Goal: Transaction & Acquisition: Purchase product/service

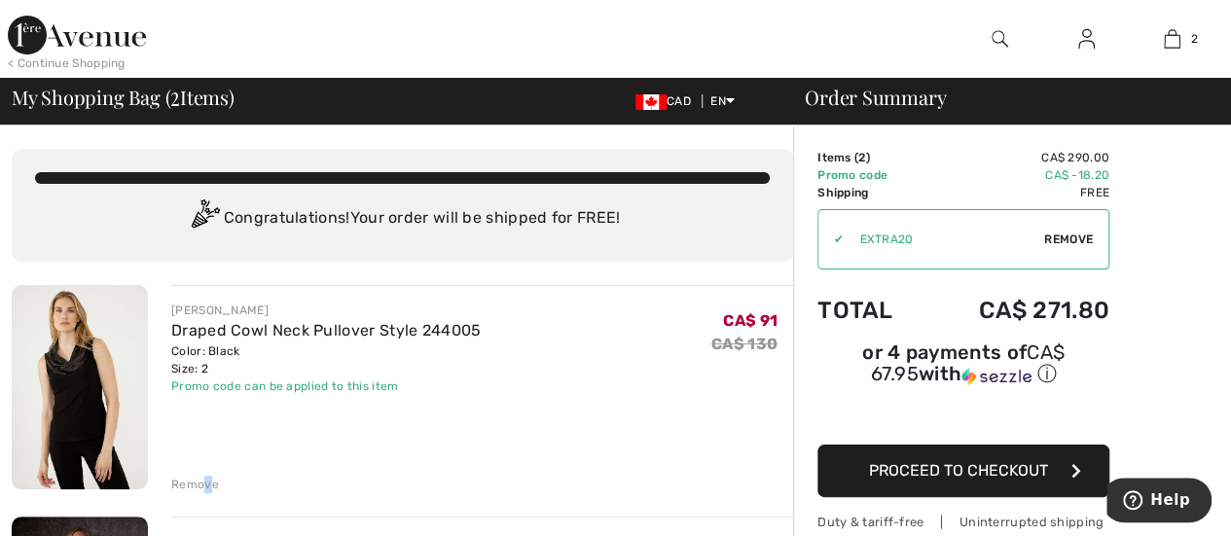
click at [206, 481] on div "Remove" at bounding box center [195, 485] width 48 height 18
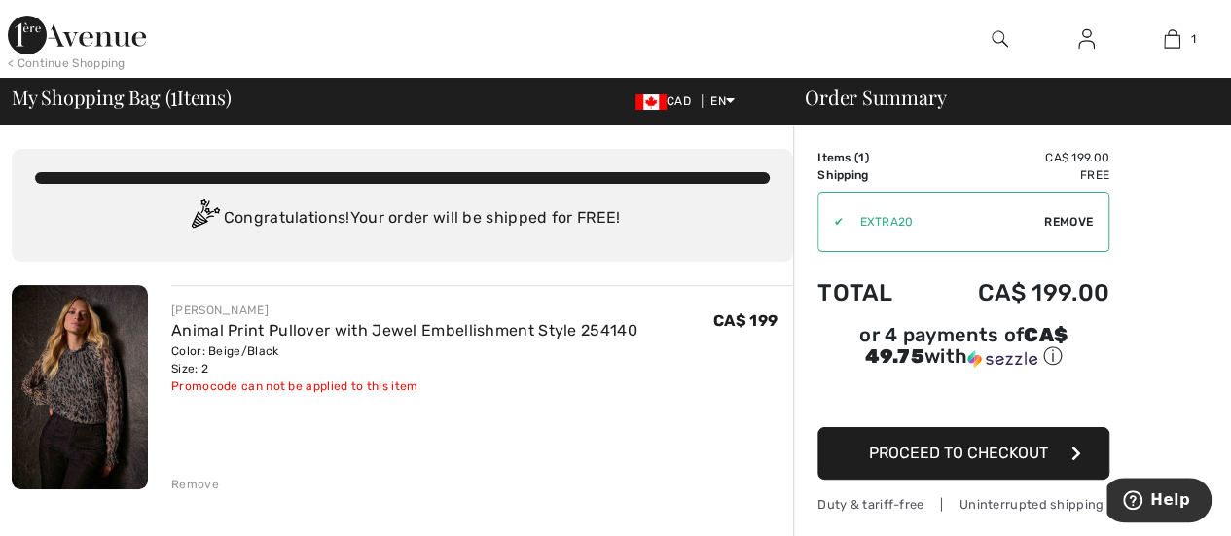
click at [897, 436] on button "Proceed to Checkout" at bounding box center [963, 453] width 292 height 53
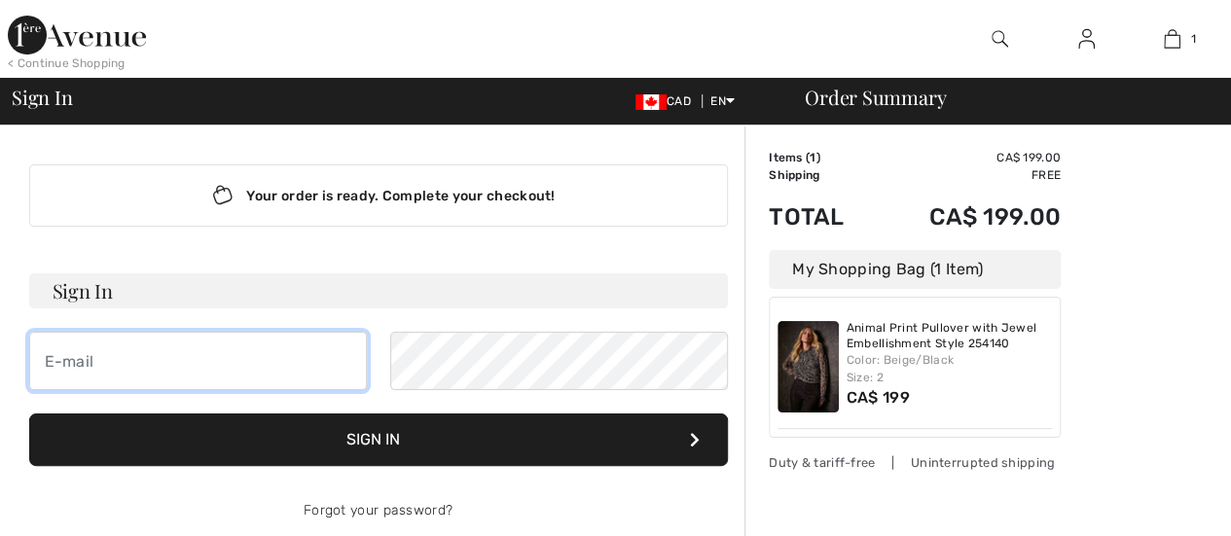
drag, startPoint x: 0, startPoint y: 0, endPoint x: 103, endPoint y: 365, distance: 379.1
click at [103, 365] on input "email" at bounding box center [198, 361] width 338 height 58
type input "[PERSON_NAME][EMAIL_ADDRESS][DOMAIN_NAME]"
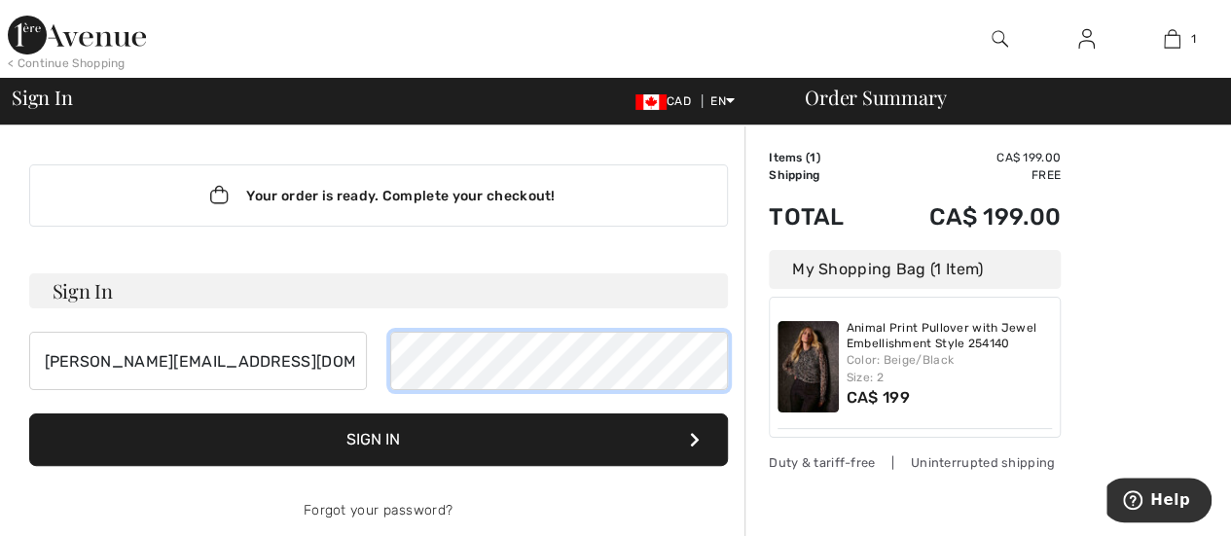
click at [29, 413] on button "Sign In" at bounding box center [378, 439] width 698 height 53
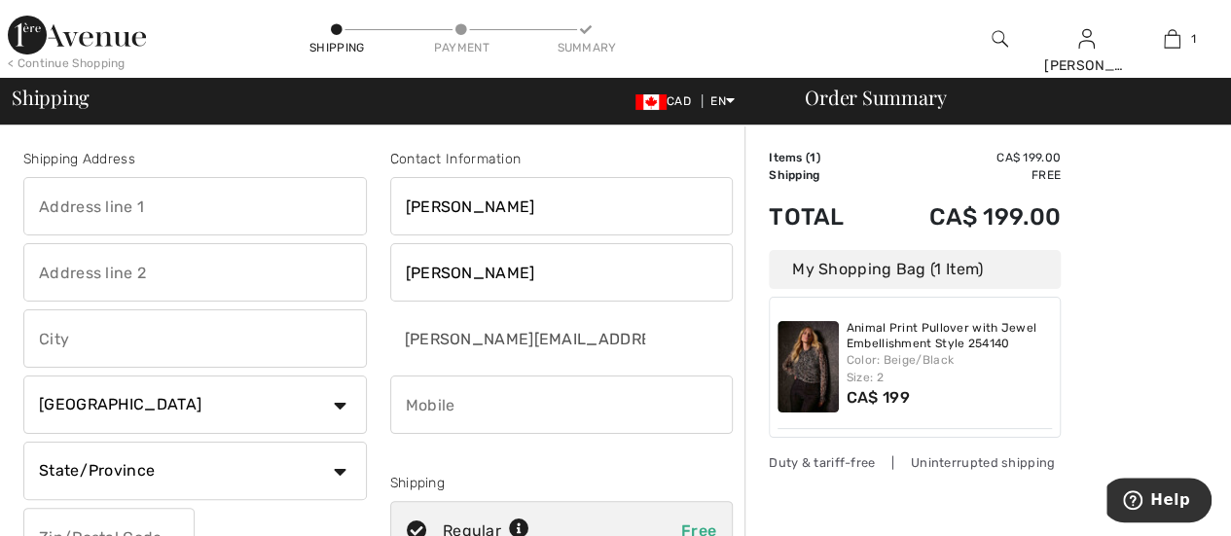
click at [133, 219] on input "text" at bounding box center [194, 206] width 343 height 58
type input "10425 saint-vital"
click at [340, 464] on select "State/Province Alberta British Columbia Manitoba New Brunswick Newfoundland and…" at bounding box center [194, 471] width 343 height 58
select select "QC"
click at [23, 442] on select "State/Province Alberta British Columbia Manitoba New Brunswick Newfoundland and…" at bounding box center [194, 471] width 343 height 58
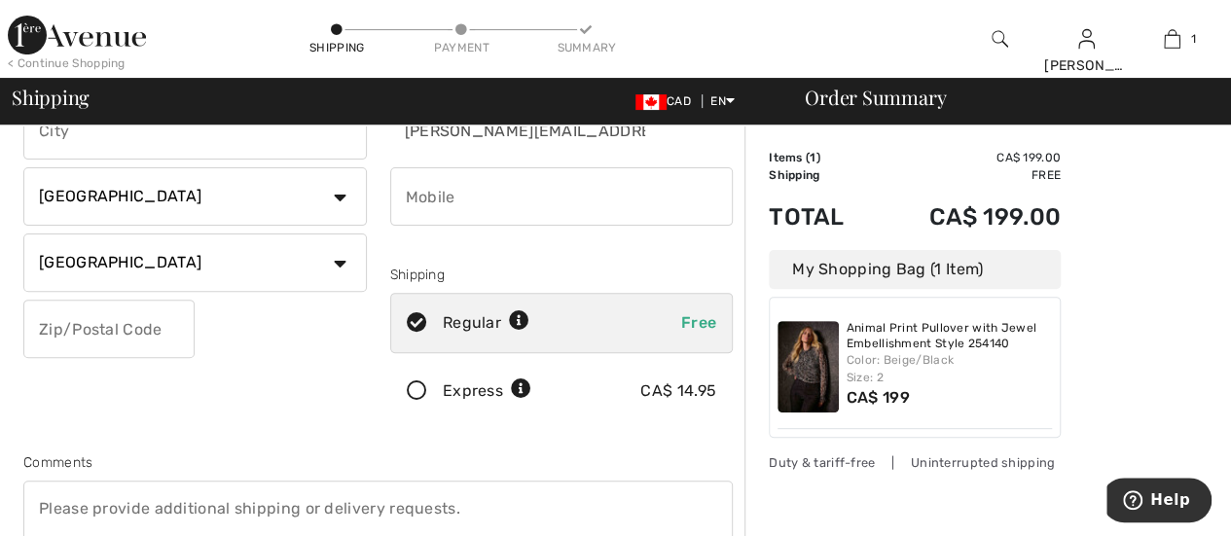
scroll to position [210, 0]
click at [99, 332] on input "text" at bounding box center [108, 327] width 171 height 58
type input "H1H4T1"
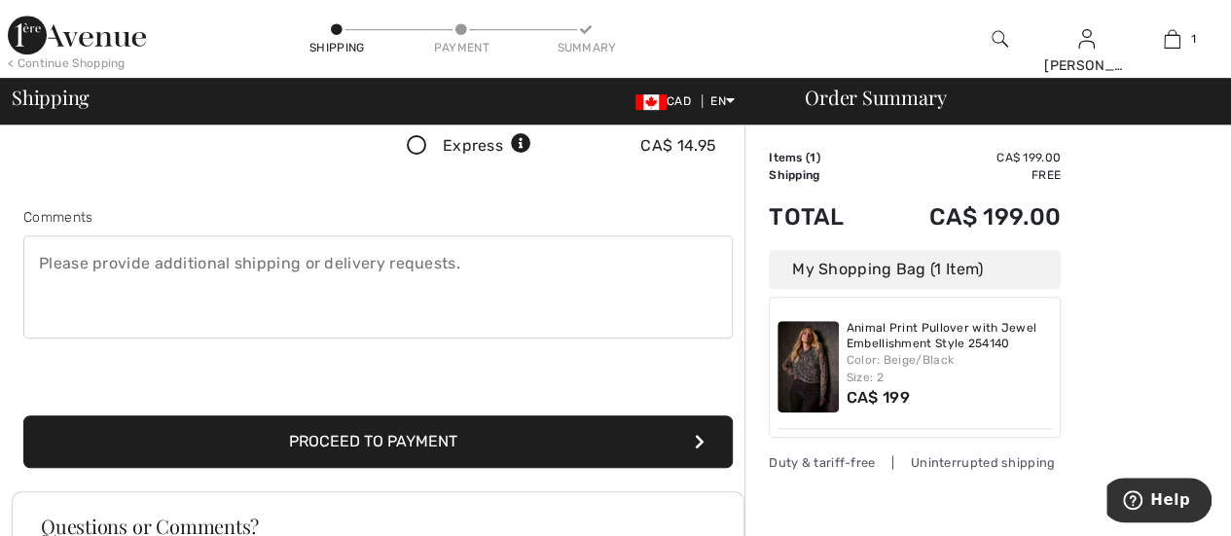
scroll to position [456, 0]
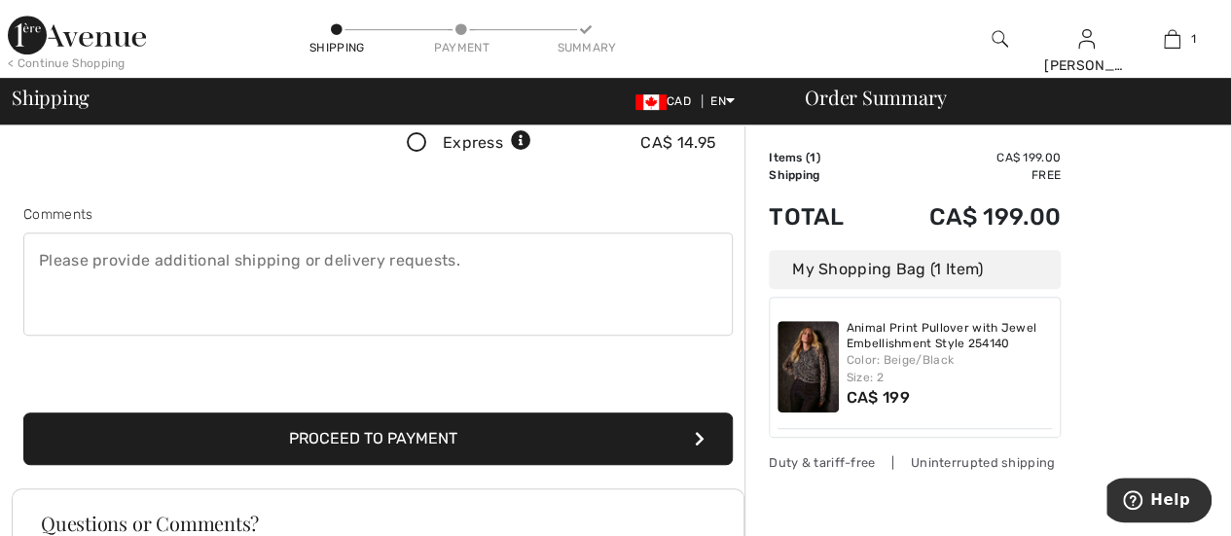
click at [389, 445] on button "Proceed to Payment" at bounding box center [377, 438] width 709 height 53
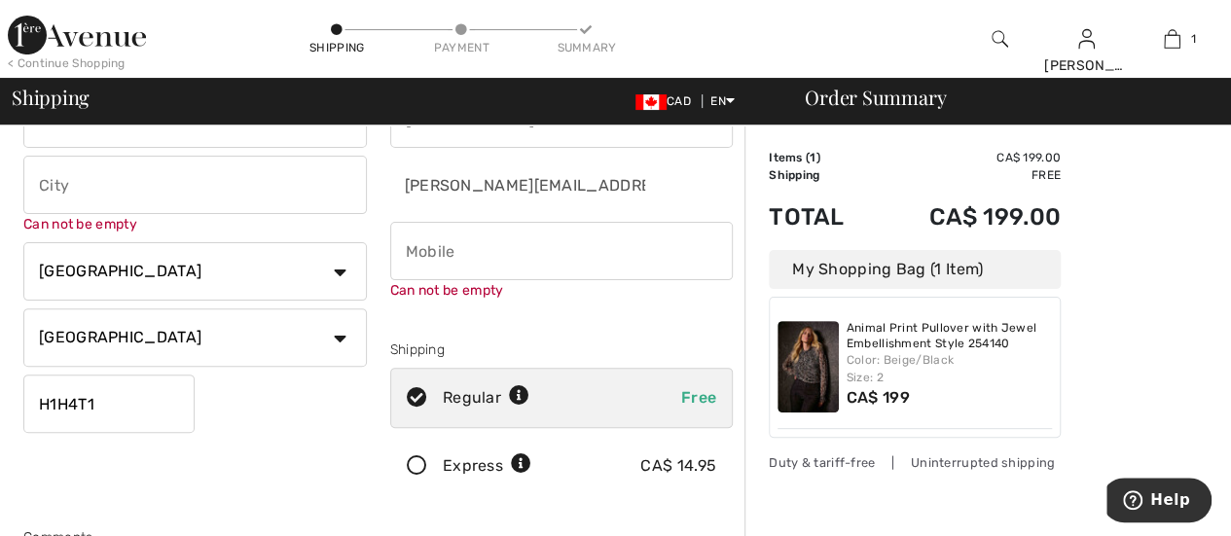
scroll to position [154, 0]
click at [424, 252] on input "phone" at bounding box center [561, 251] width 343 height 58
type input "5146036399"
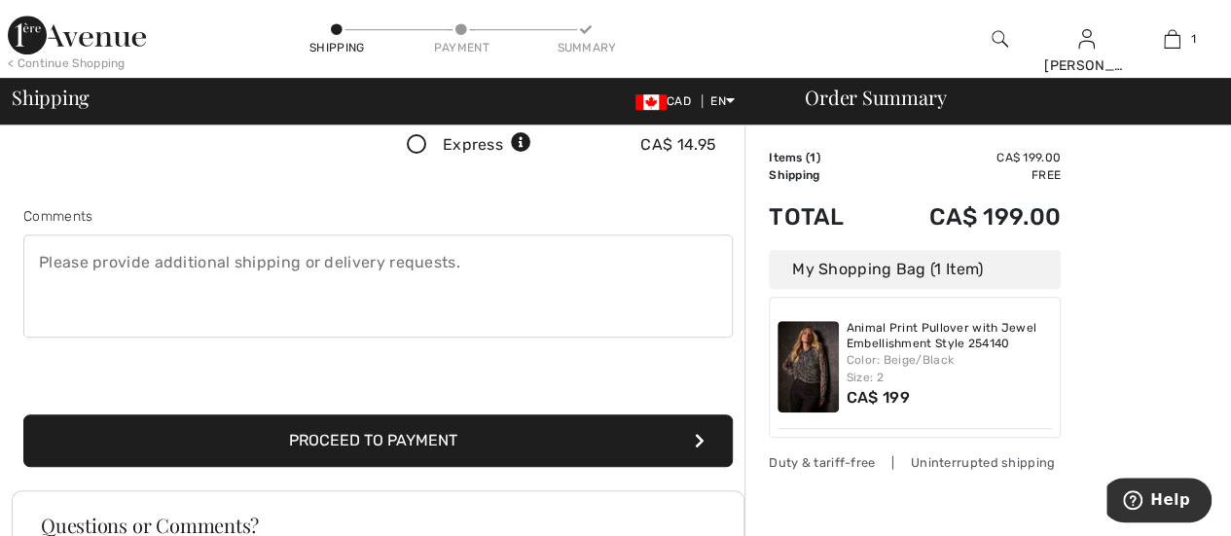
scroll to position [477, 0]
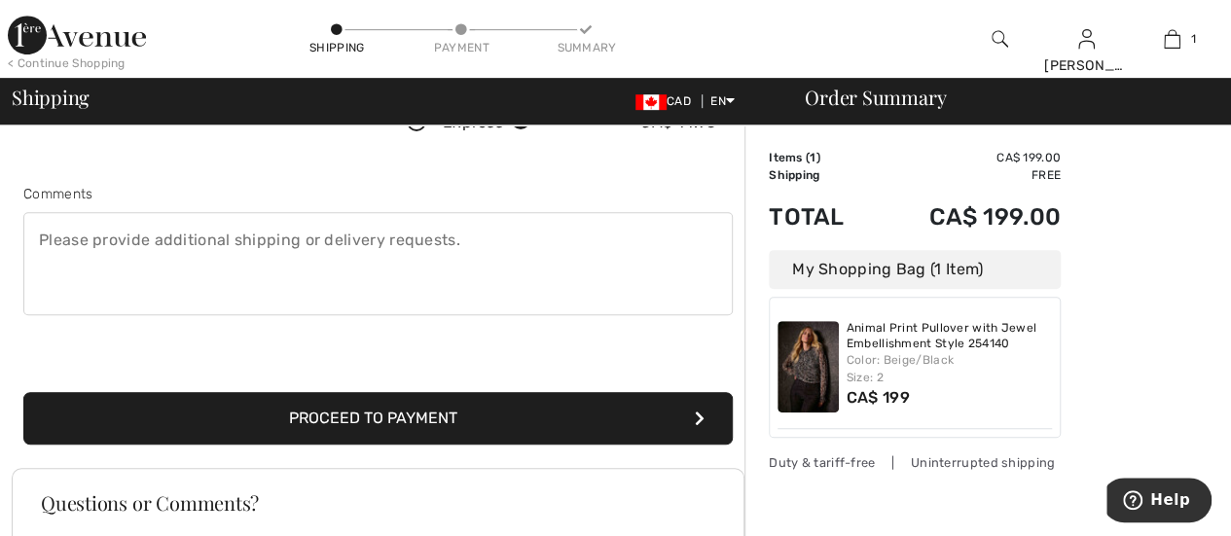
click at [504, 444] on div "Shipping Address 10425 saint-vital Can not be empty Country Canada United State…" at bounding box center [378, 46] width 732 height 842
click at [509, 419] on button "Proceed to Payment" at bounding box center [377, 418] width 709 height 53
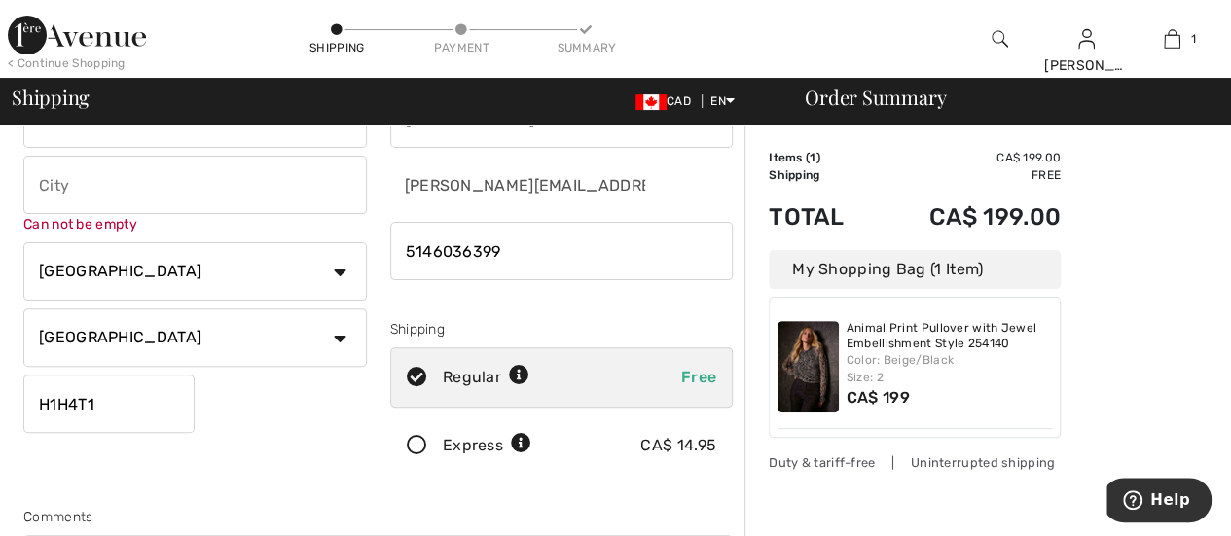
scroll to position [153, 0]
click at [70, 192] on input "text" at bounding box center [194, 186] width 343 height 58
type input "Montréal"
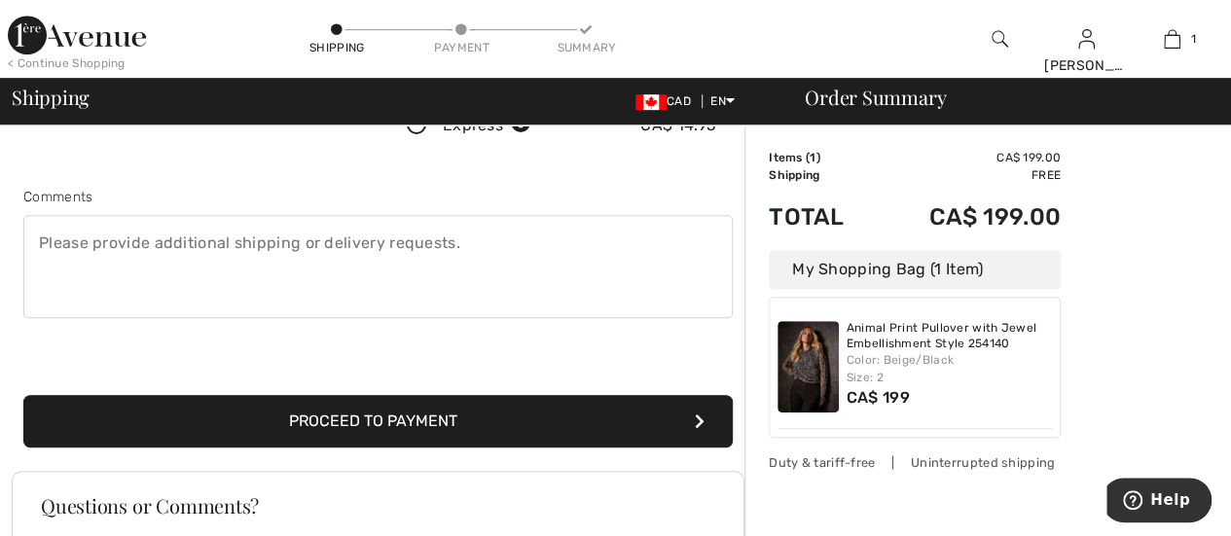
scroll to position [453, 0]
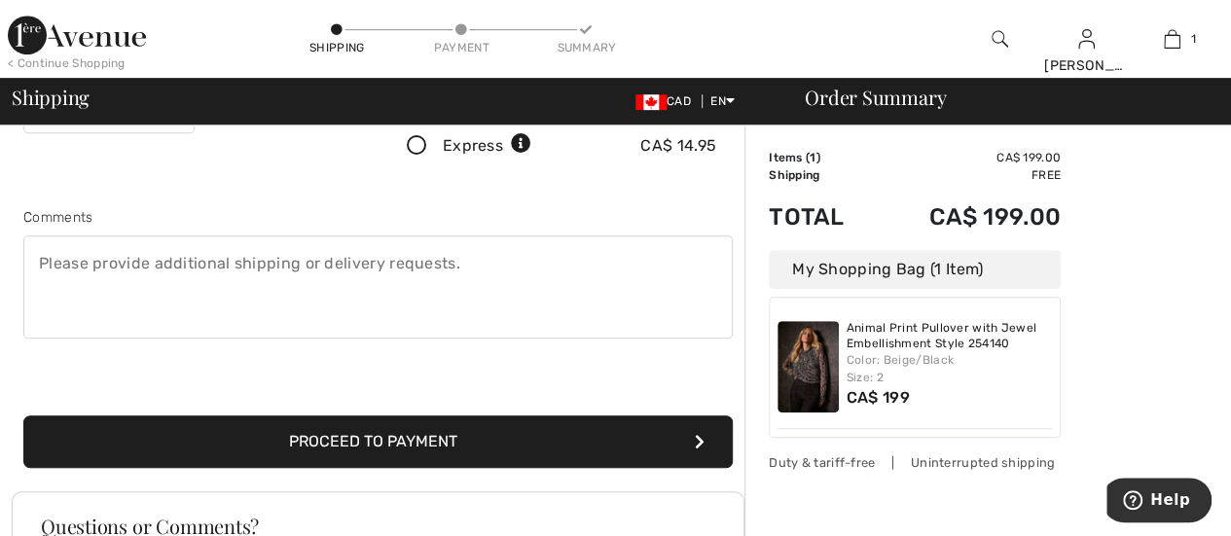
click at [375, 410] on div "Proceed to Payment" at bounding box center [378, 418] width 732 height 99
click at [366, 445] on button "Proceed to Payment" at bounding box center [377, 441] width 709 height 53
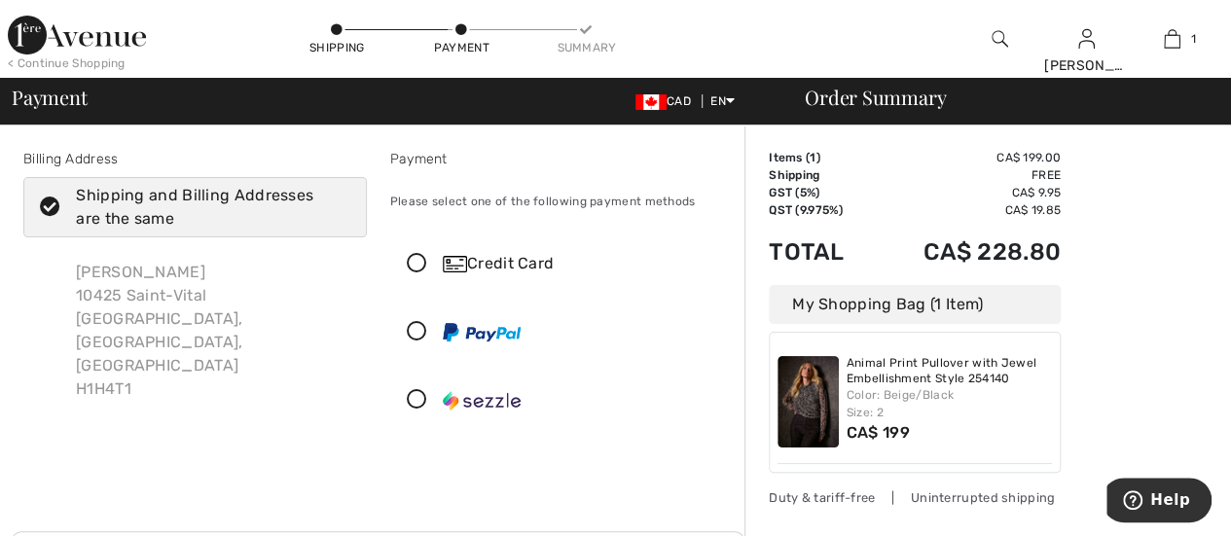
click at [416, 256] on icon at bounding box center [417, 264] width 52 height 20
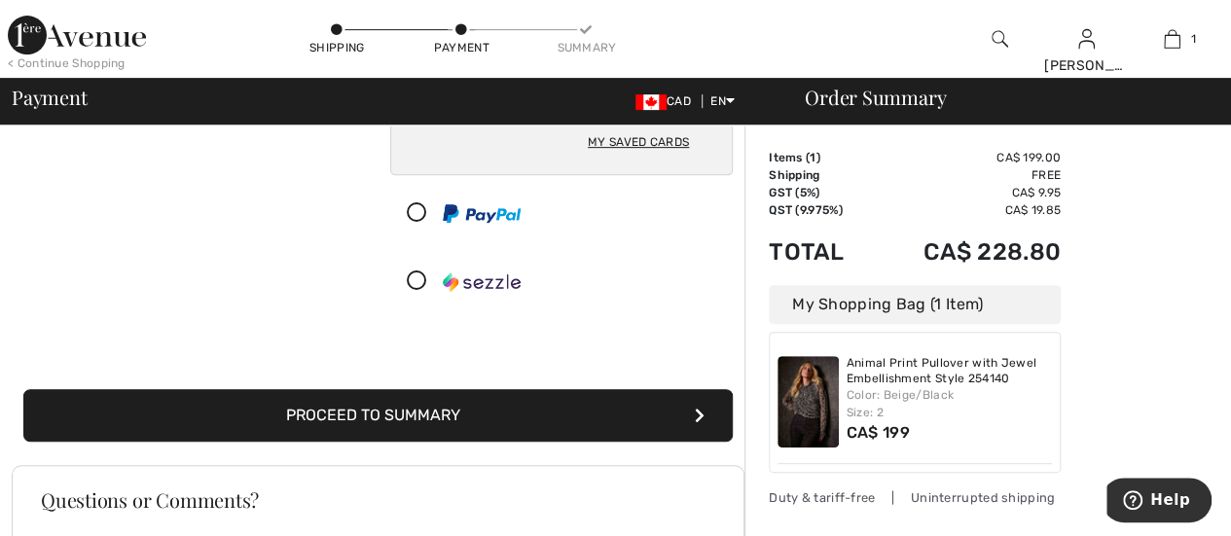
scroll to position [375, 0]
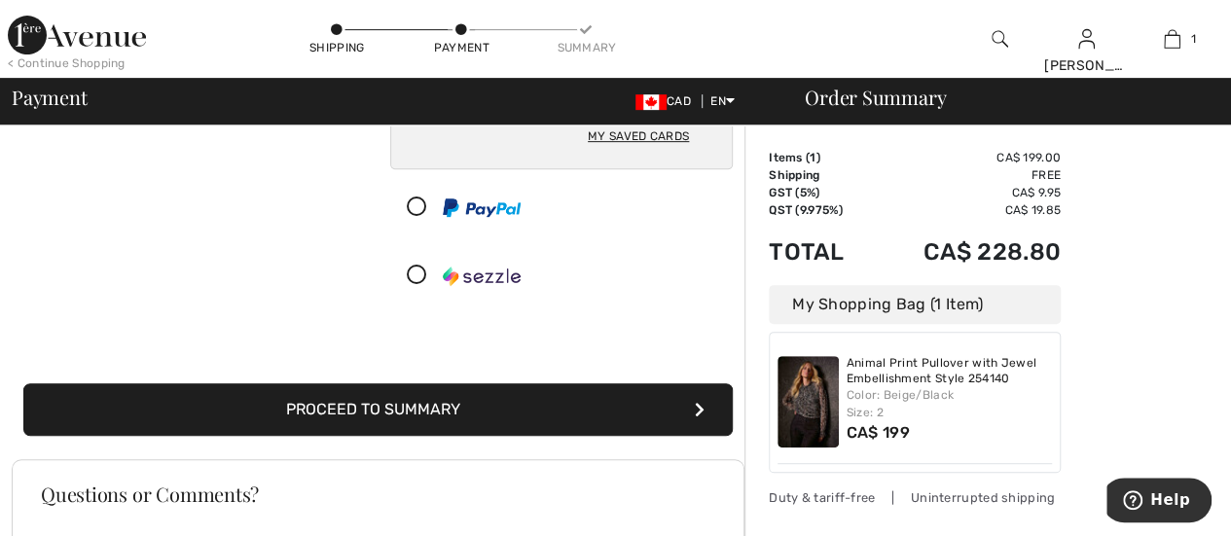
click at [590, 413] on button "Proceed to Summary" at bounding box center [377, 409] width 709 height 53
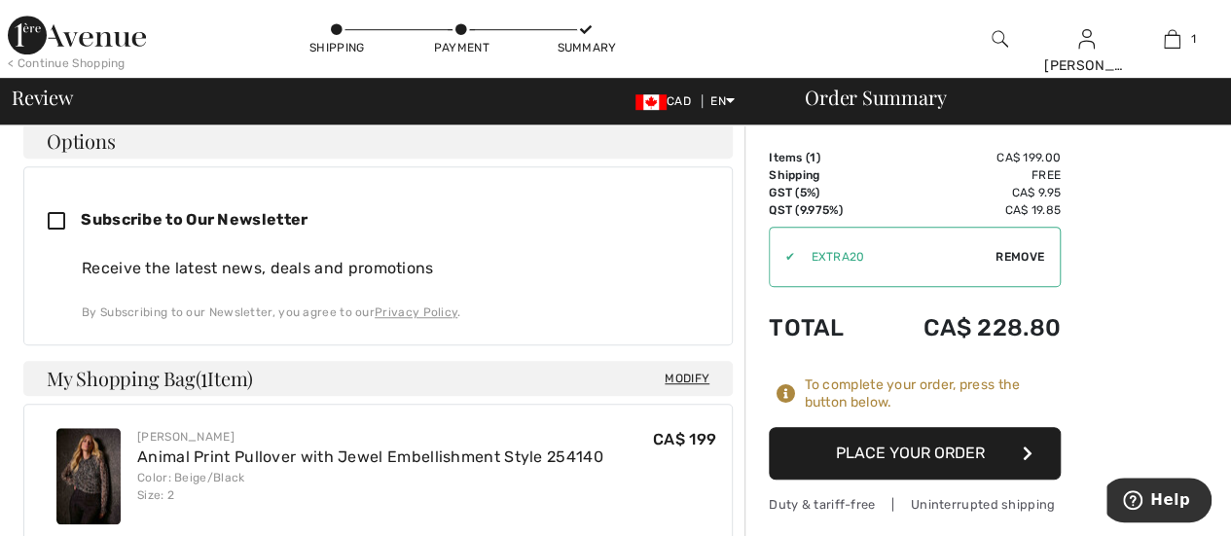
scroll to position [545, 0]
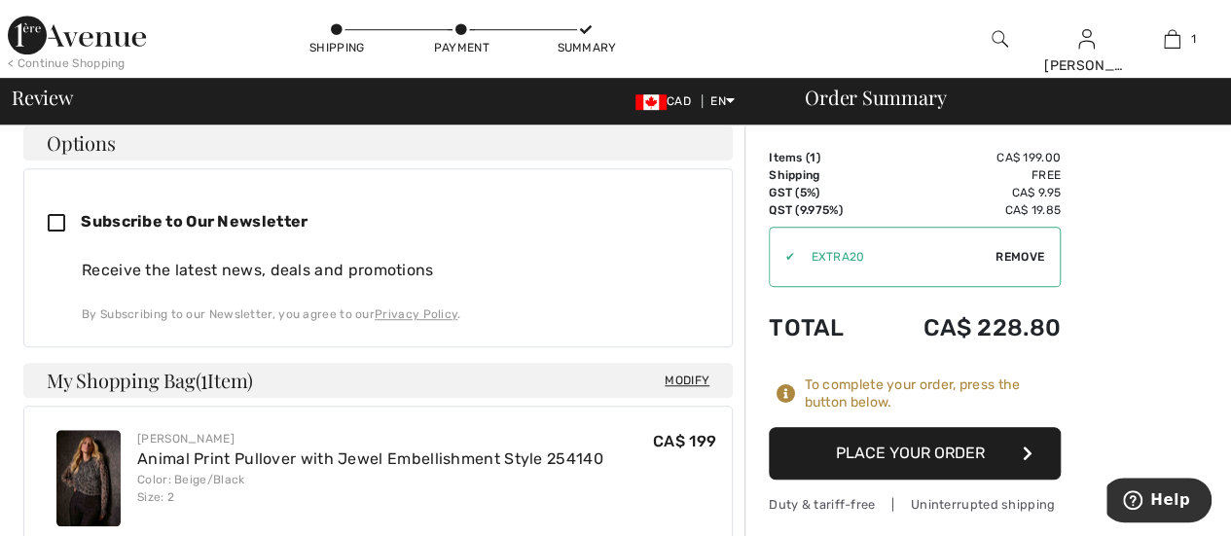
click at [97, 430] on img at bounding box center [88, 478] width 64 height 96
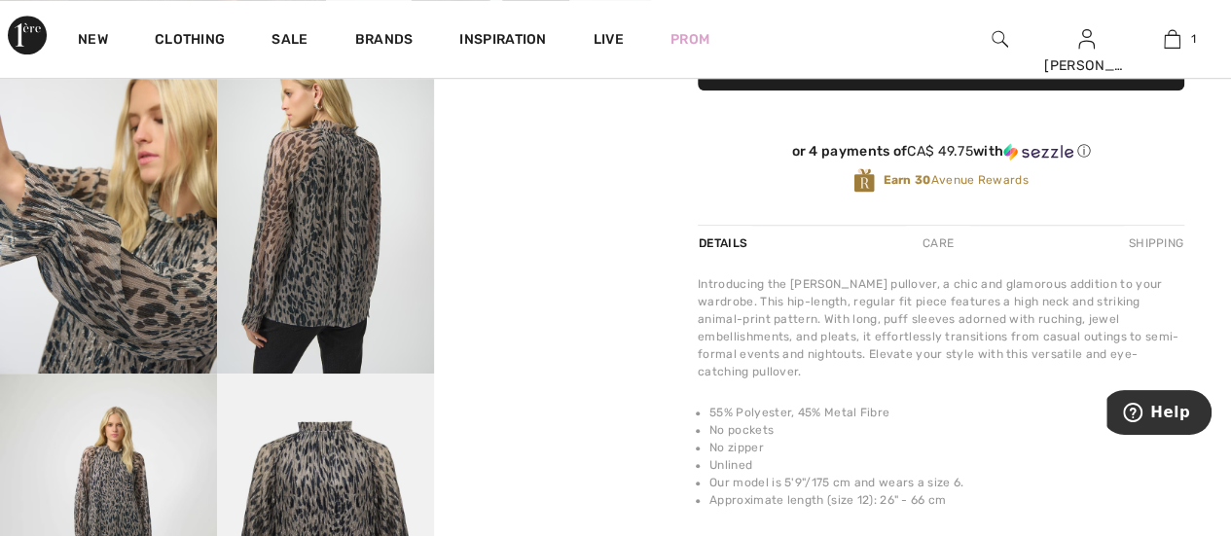
scroll to position [642, 0]
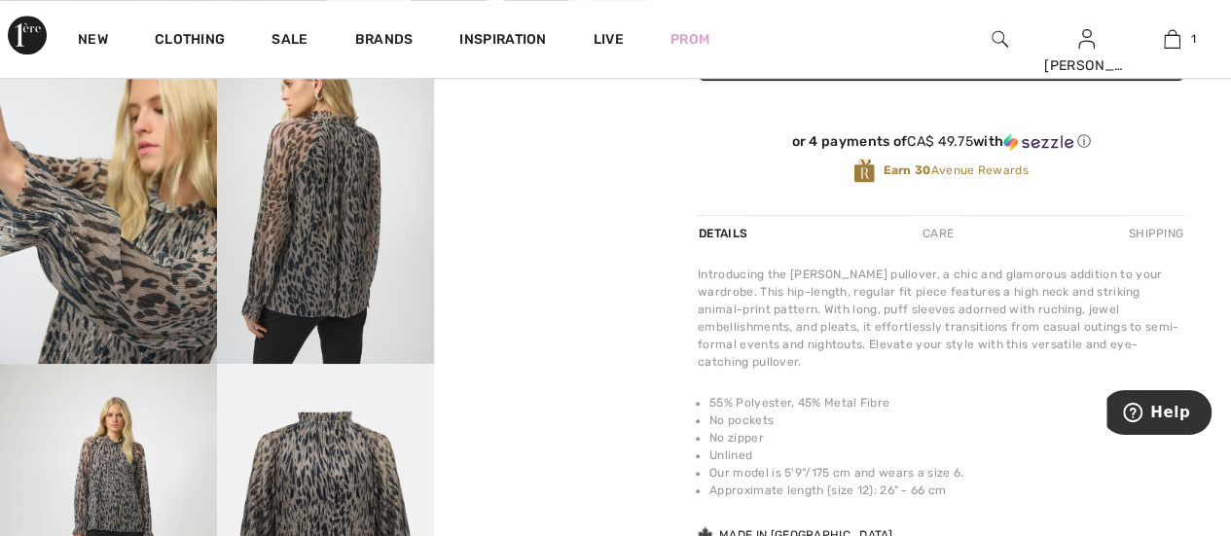
click at [527, 148] on video "Your browser does not support the video tag." at bounding box center [542, 93] width 217 height 109
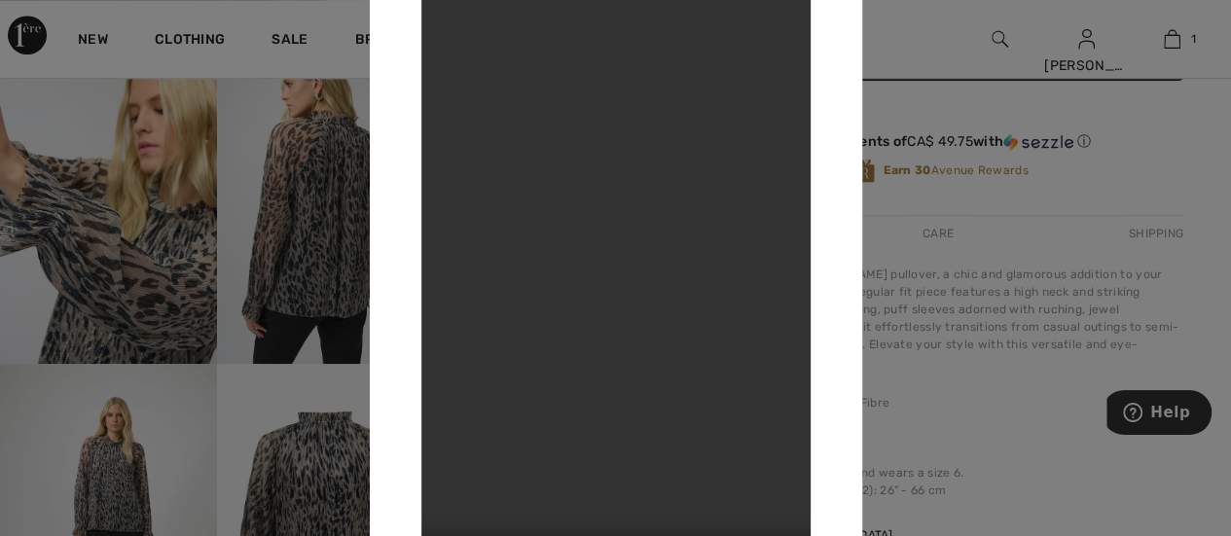
click at [625, 236] on video "Your browser does not support the video tag." at bounding box center [615, 268] width 389 height 692
click at [119, 485] on div at bounding box center [615, 268] width 1231 height 536
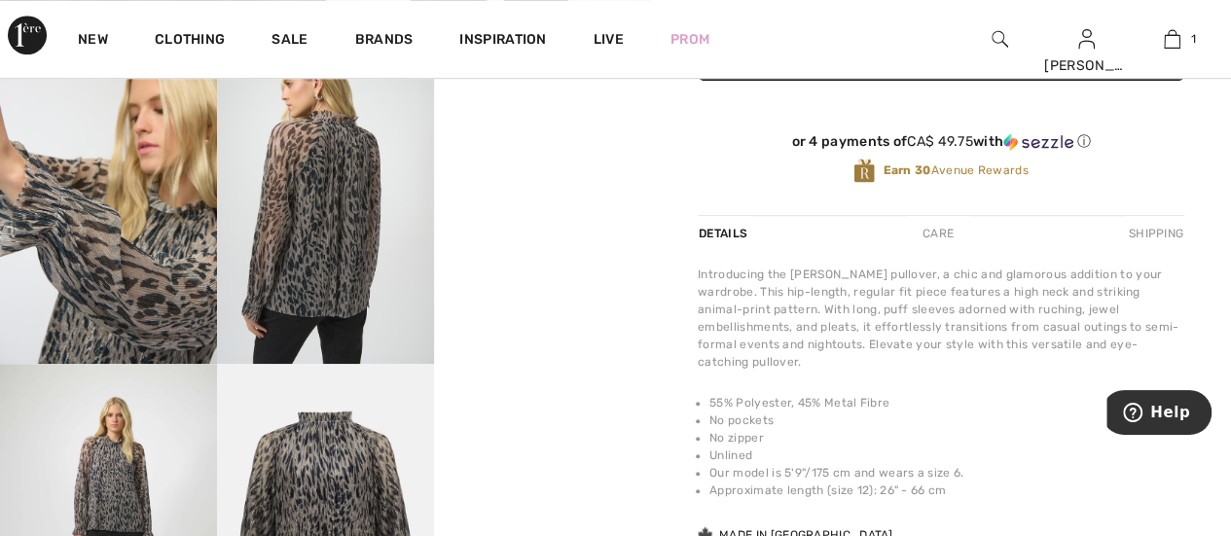
click at [286, 264] on img at bounding box center [325, 201] width 217 height 325
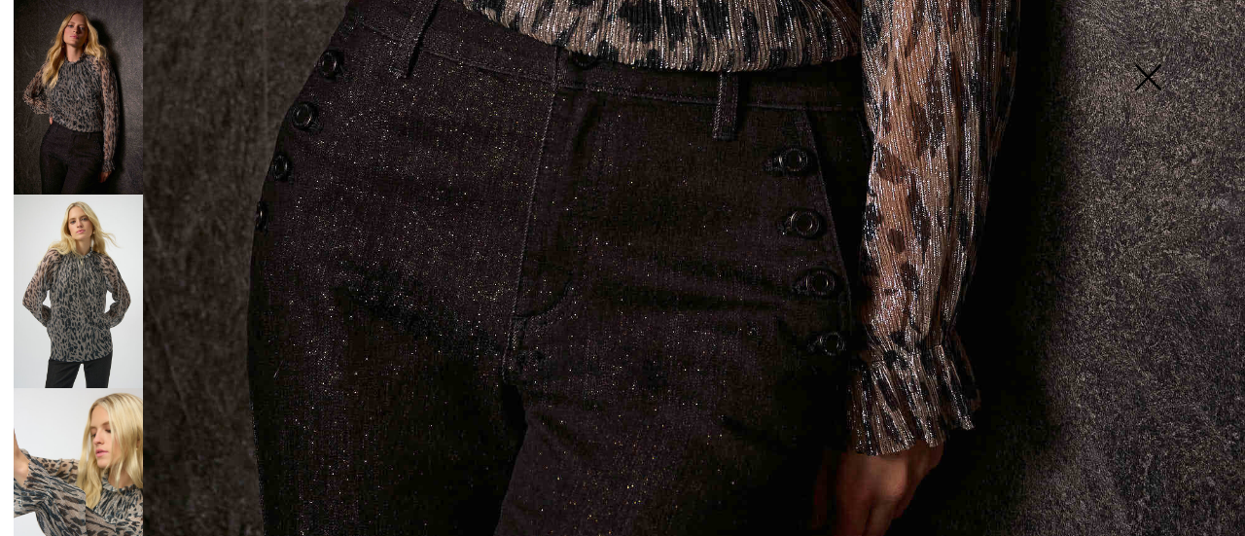
scroll to position [1202, 0]
click at [88, 454] on img at bounding box center [78, 485] width 129 height 194
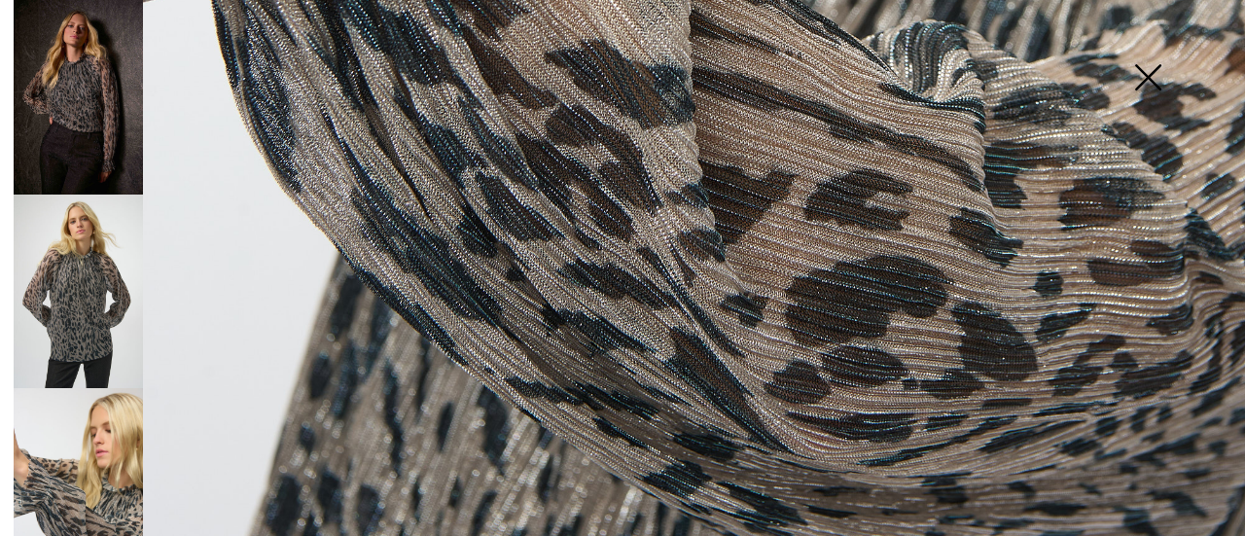
click at [71, 326] on img at bounding box center [78, 292] width 129 height 194
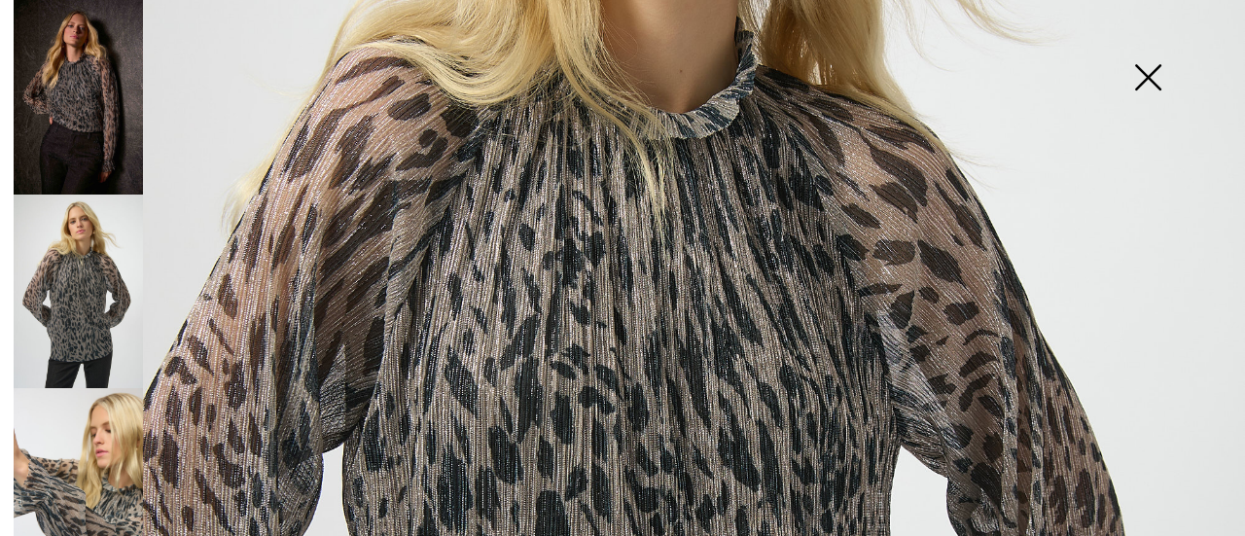
scroll to position [467, 0]
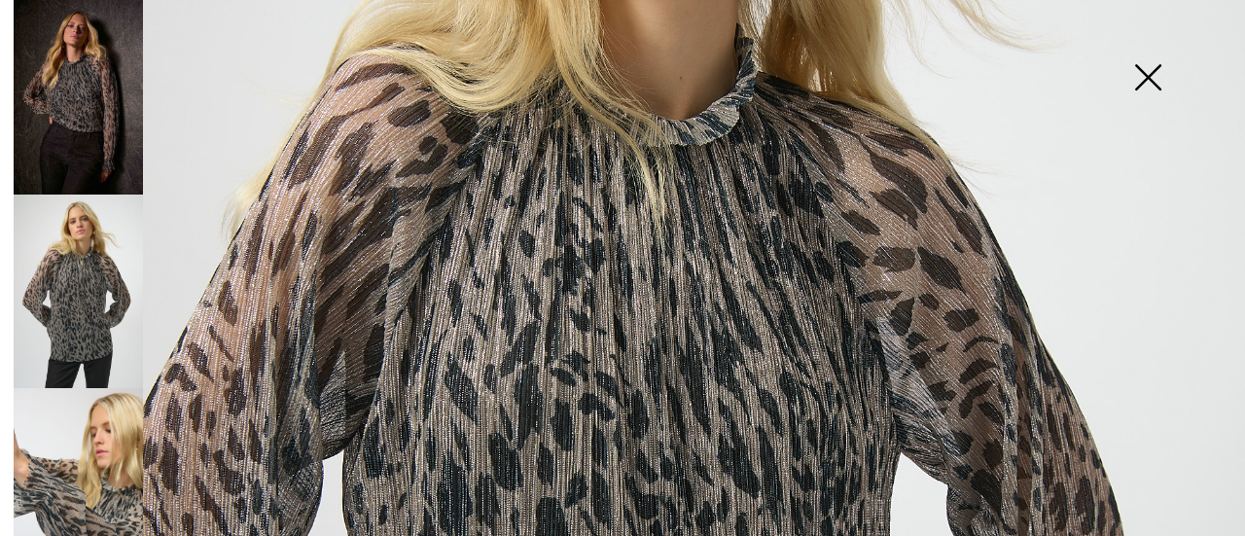
click at [60, 249] on img at bounding box center [78, 292] width 129 height 194
click at [81, 111] on img at bounding box center [78, 97] width 129 height 195
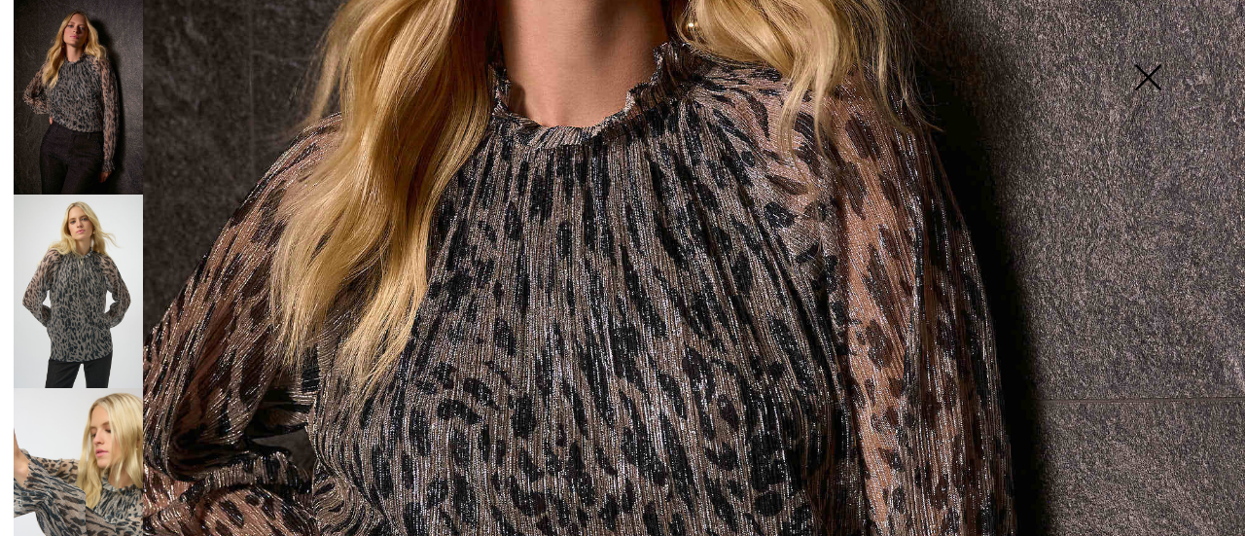
click at [1160, 76] on img at bounding box center [1147, 79] width 97 height 100
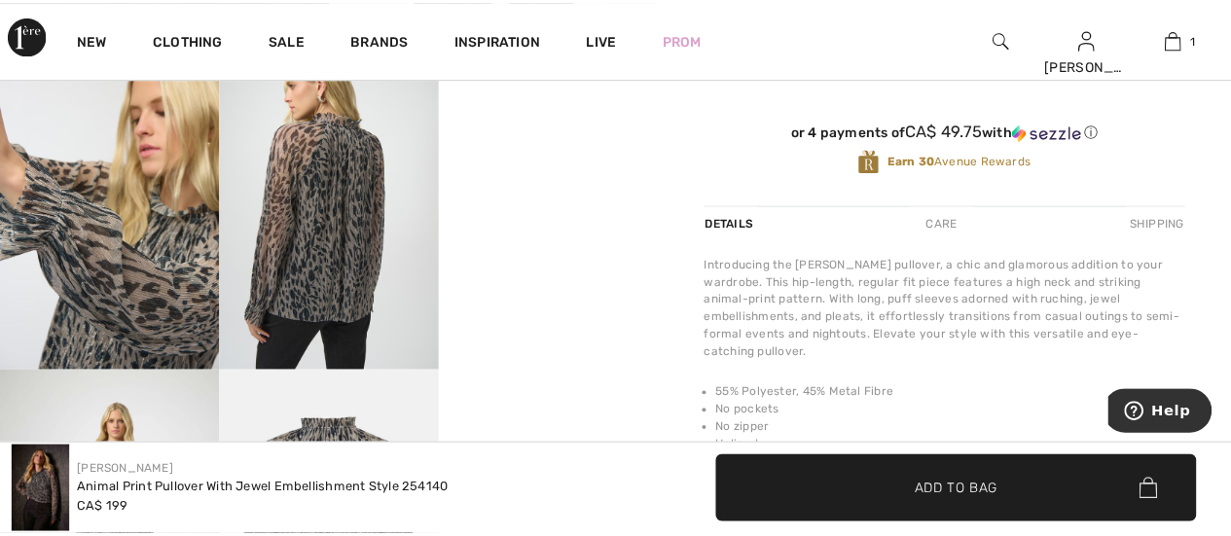
scroll to position [642, 0]
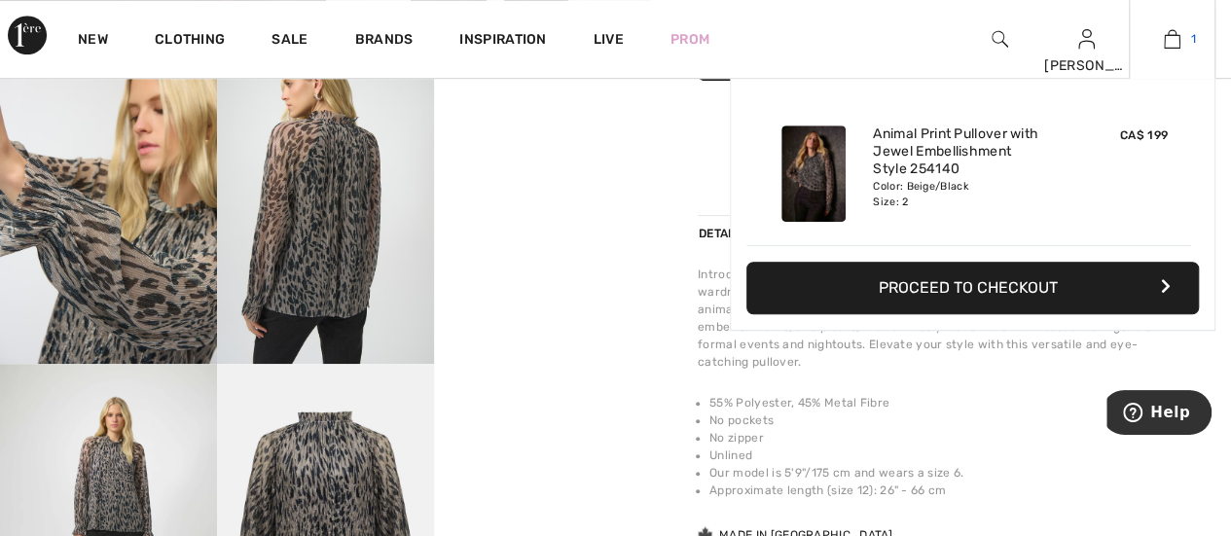
click at [1178, 33] on img at bounding box center [1171, 38] width 17 height 23
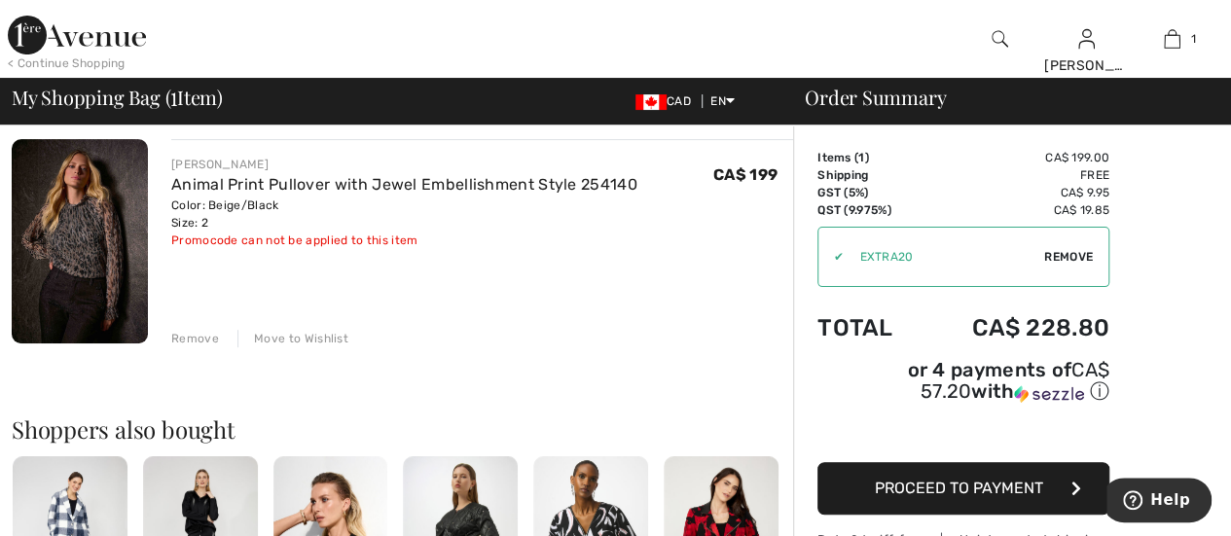
scroll to position [148, 0]
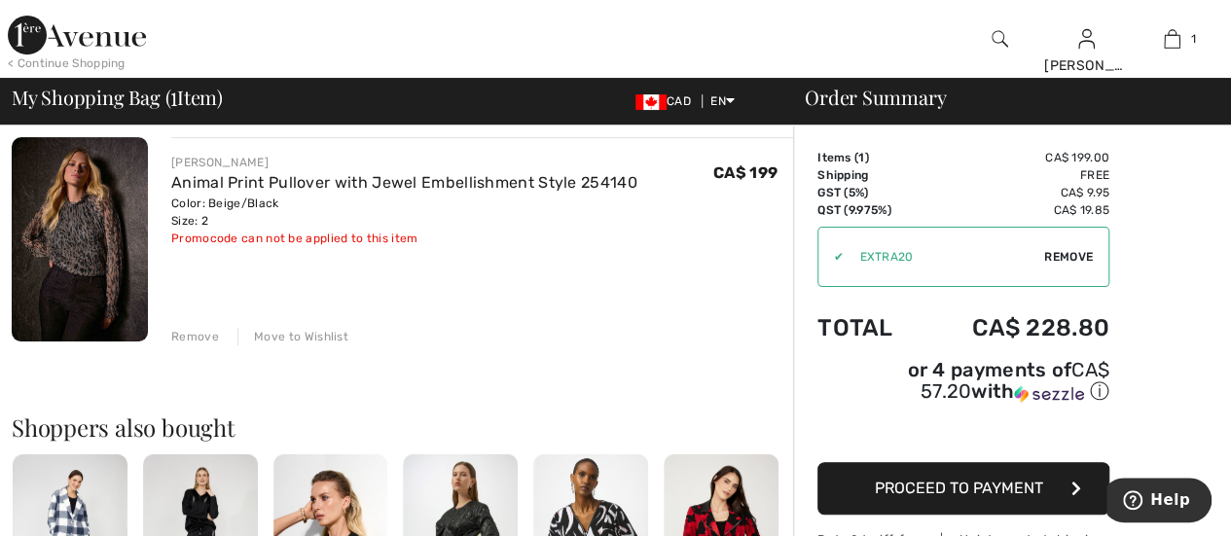
click at [1004, 479] on span "Proceed to Payment" at bounding box center [959, 488] width 168 height 18
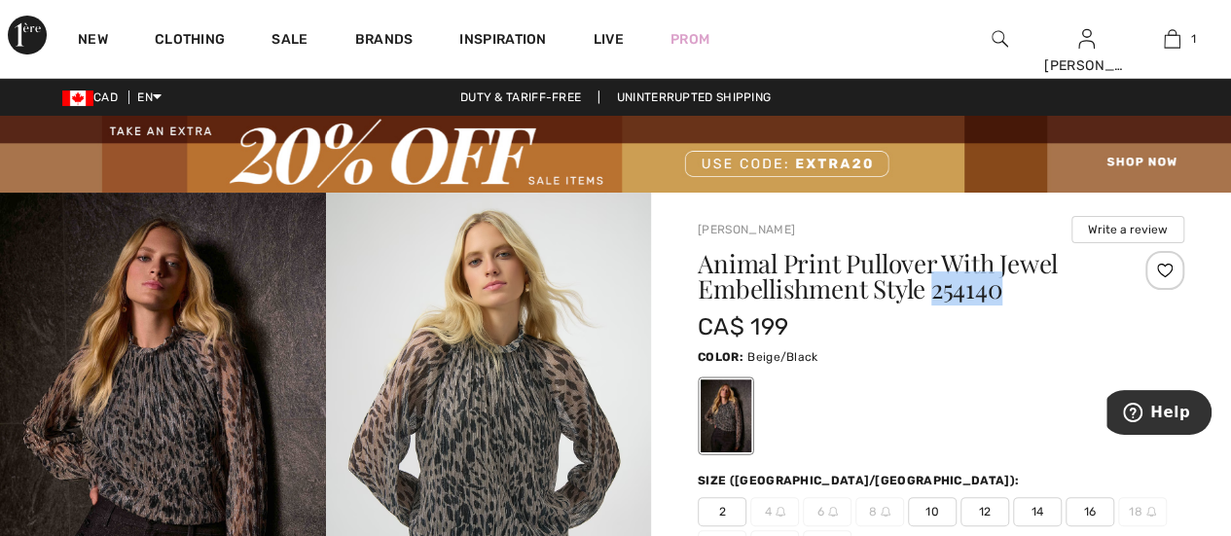
drag, startPoint x: 931, startPoint y: 294, endPoint x: 1006, endPoint y: 295, distance: 74.9
click at [1010, 295] on h1 "Animal Print Pullover With Jewel Embellishment Style 254140" at bounding box center [900, 276] width 406 height 51
copy h1 "254140"
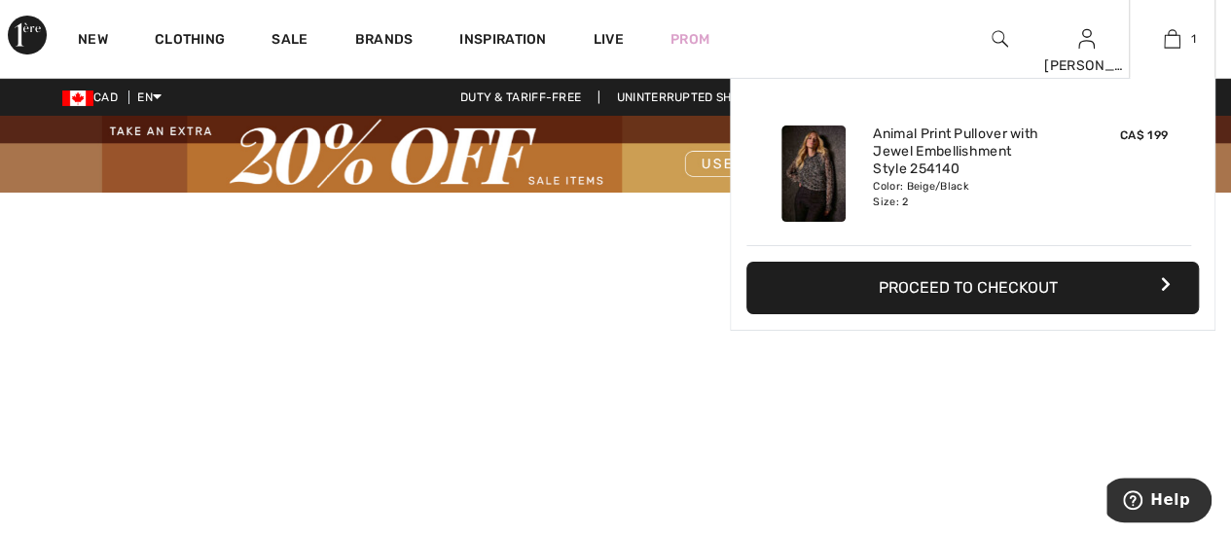
click at [998, 289] on button "Proceed to Checkout" at bounding box center [972, 288] width 452 height 53
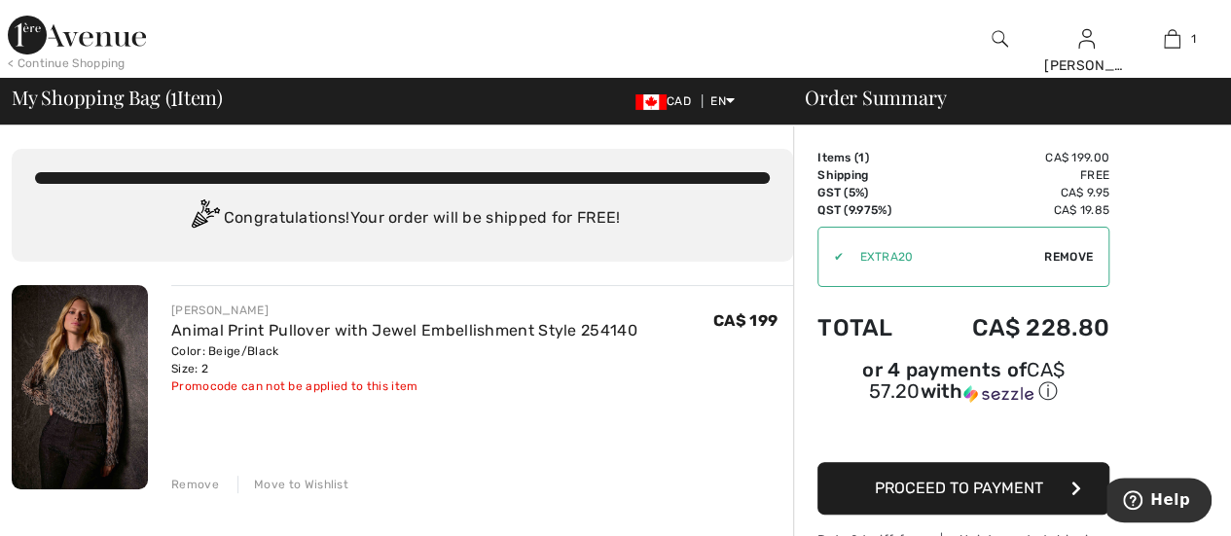
click at [982, 479] on span "Proceed to Payment" at bounding box center [959, 488] width 168 height 18
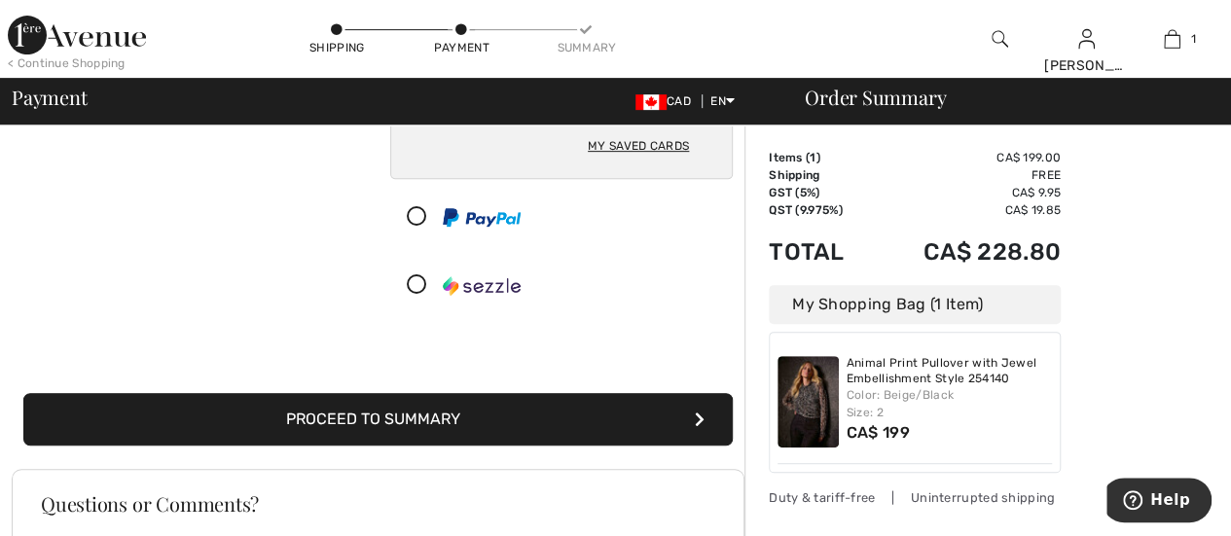
scroll to position [381, 0]
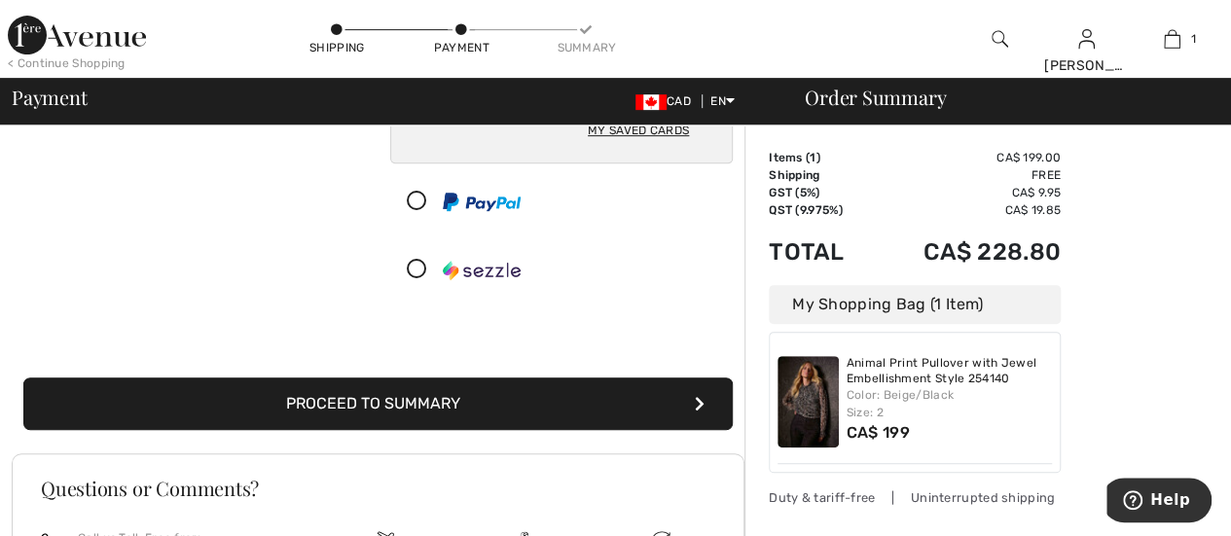
click at [427, 393] on button "Proceed to Summary" at bounding box center [377, 403] width 709 height 53
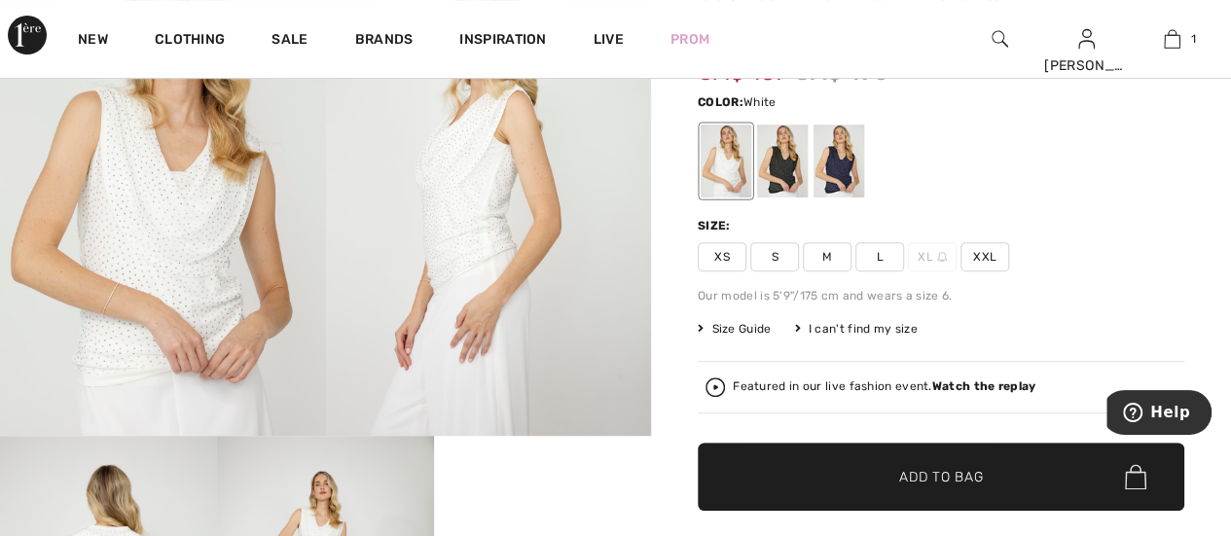
scroll to position [196, 0]
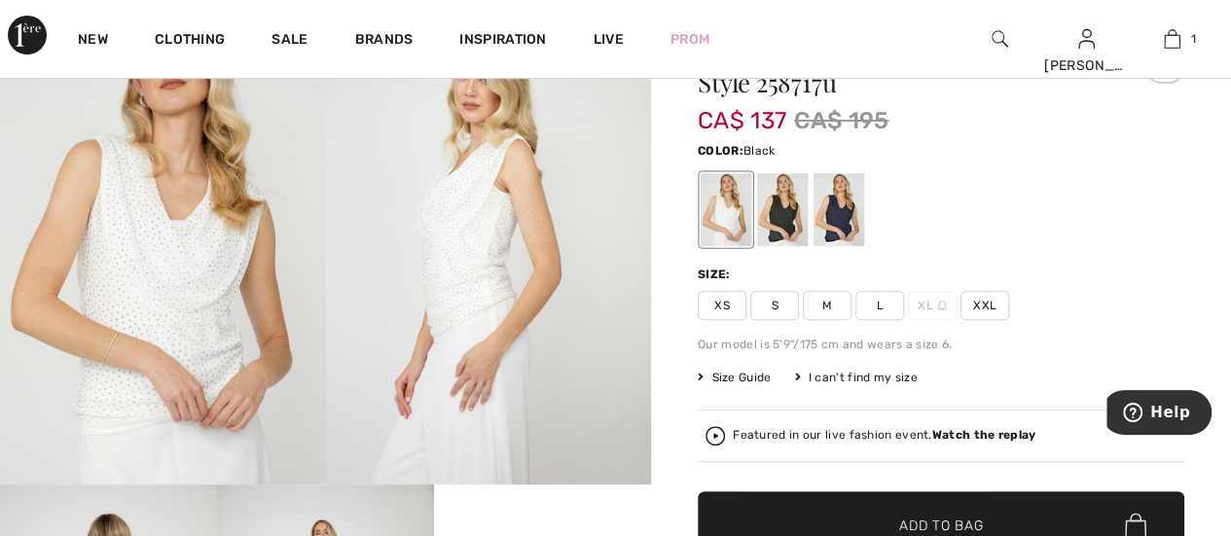
click at [784, 217] on div at bounding box center [782, 209] width 51 height 73
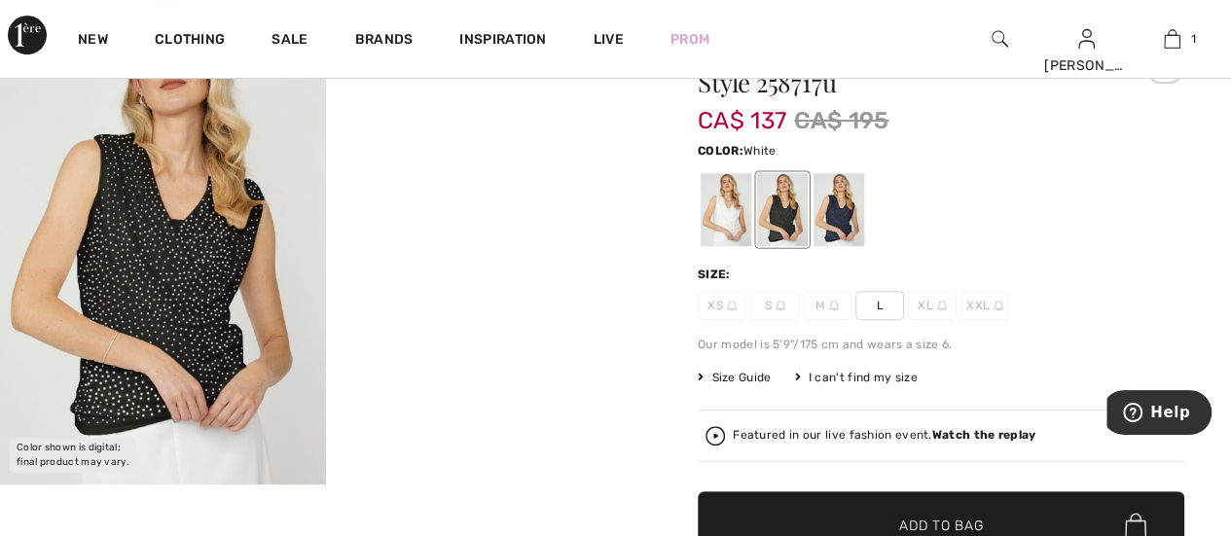
click at [732, 221] on div at bounding box center [725, 209] width 51 height 73
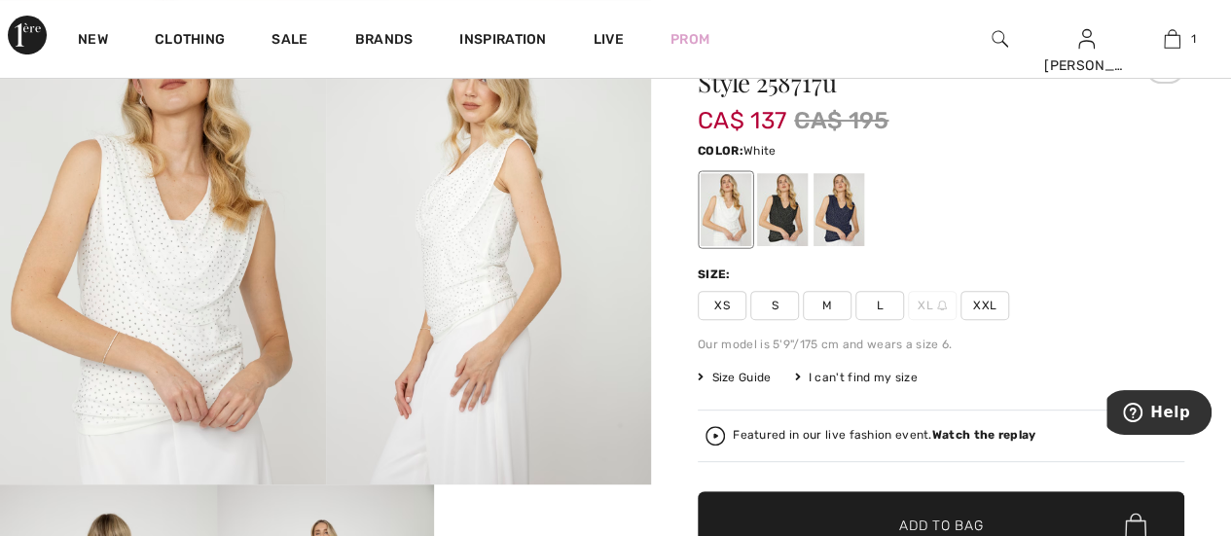
click at [774, 303] on span "S" at bounding box center [774, 305] width 49 height 29
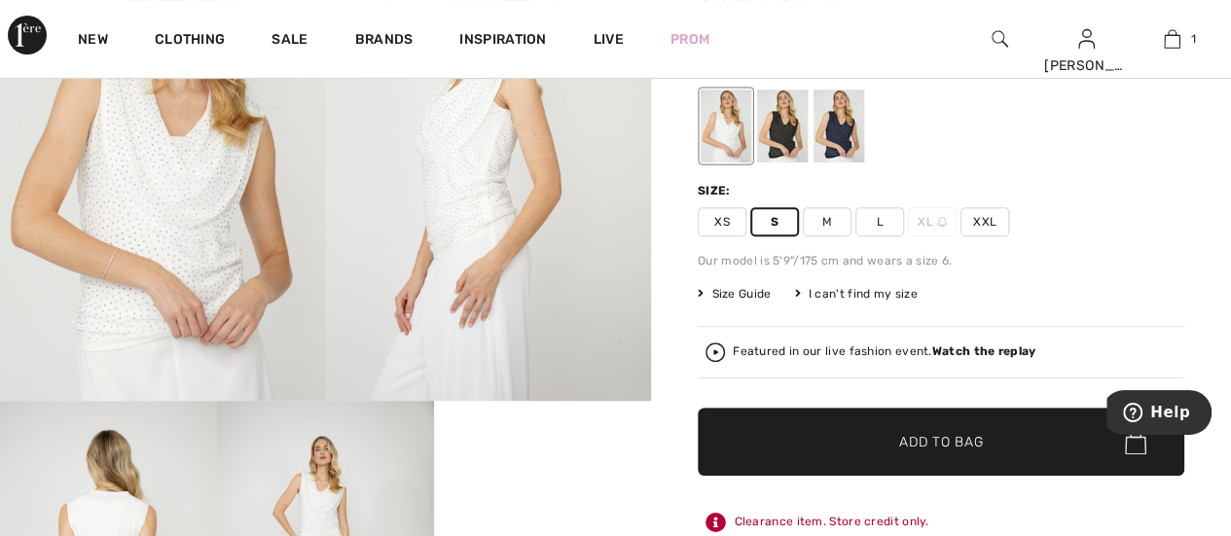
scroll to position [287, 0]
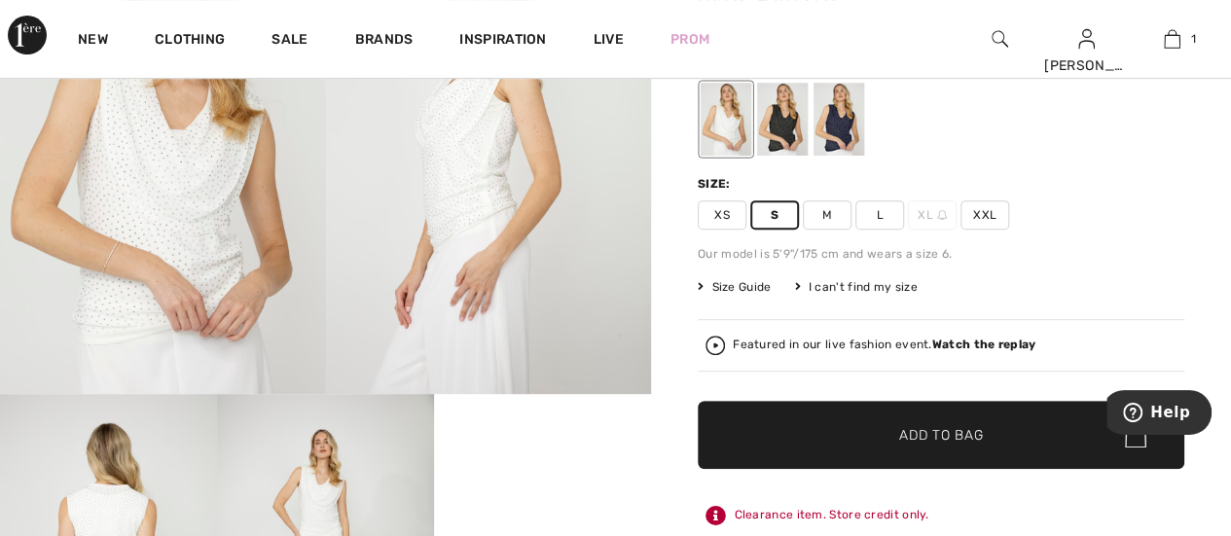
click at [757, 284] on span "Size Guide" at bounding box center [733, 287] width 73 height 18
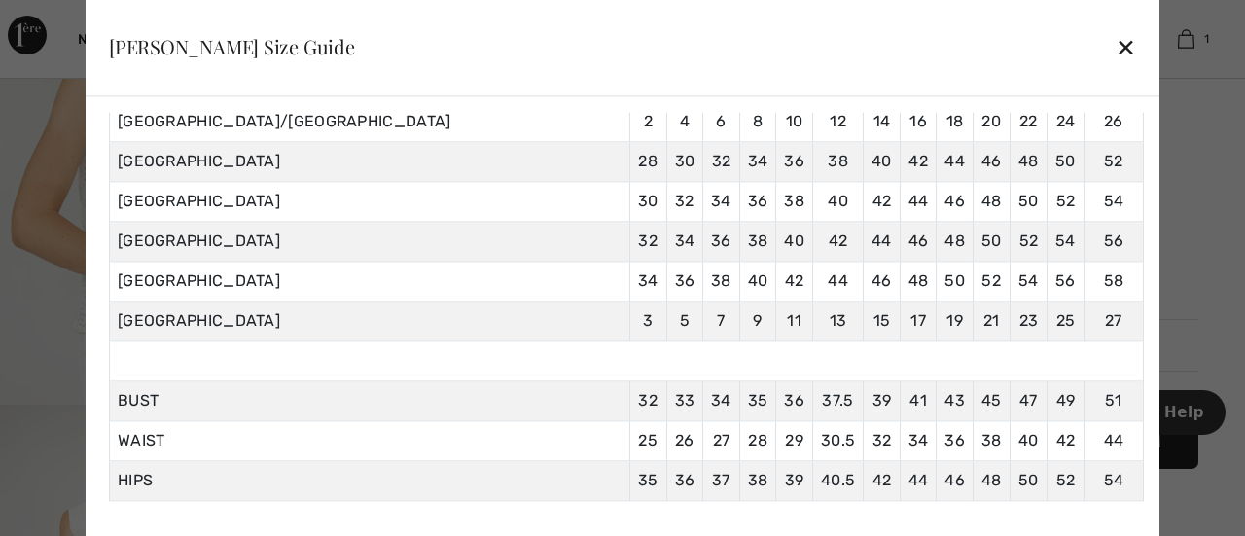
scroll to position [196, 0]
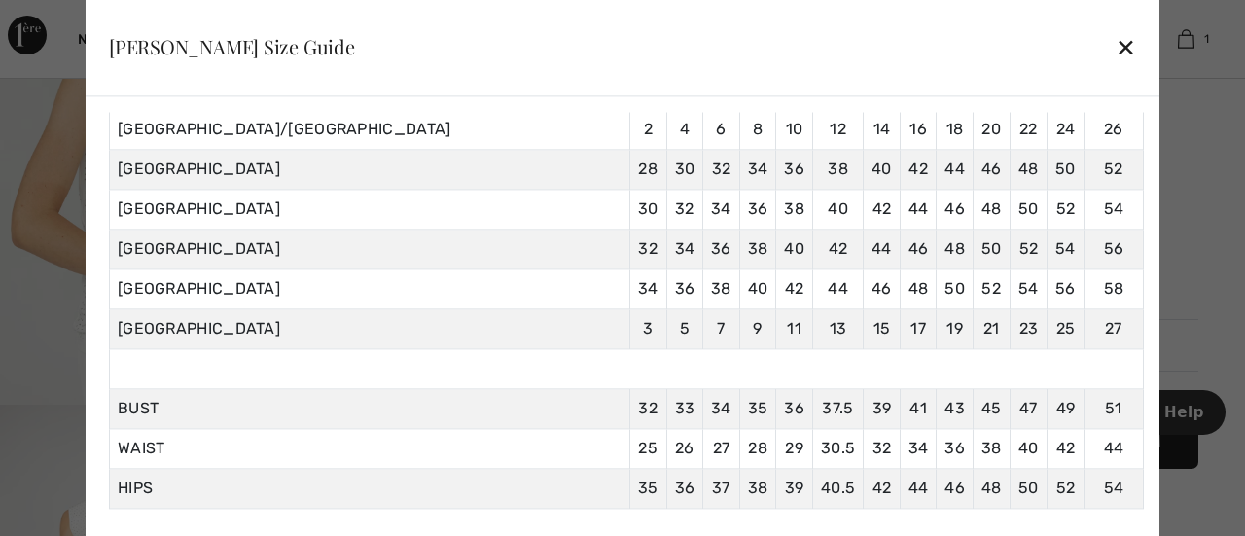
click at [1116, 47] on div "✕" at bounding box center [1126, 47] width 20 height 41
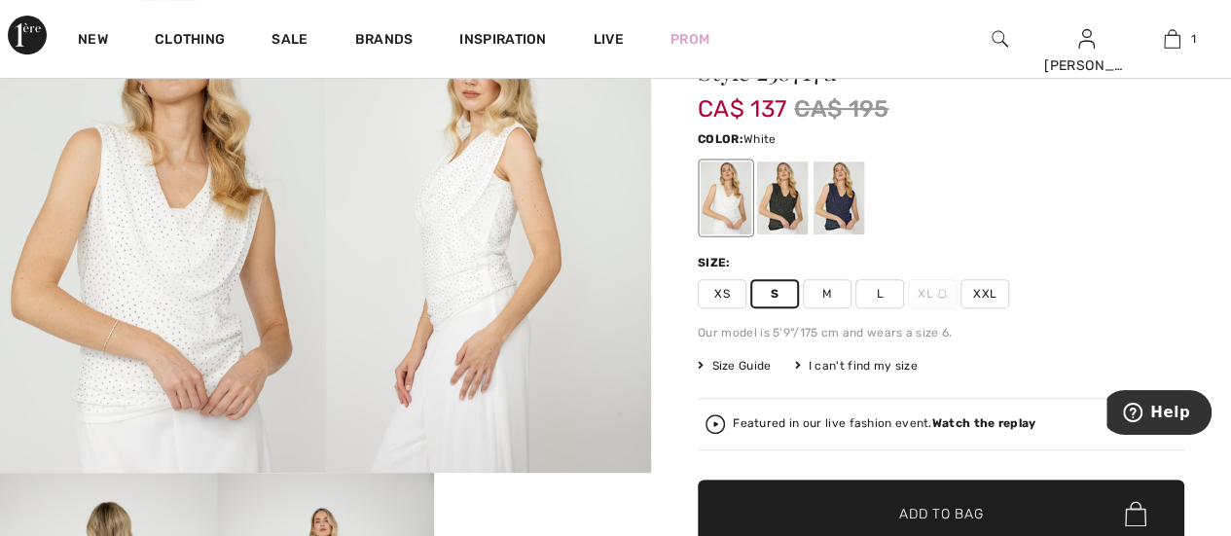
scroll to position [190, 0]
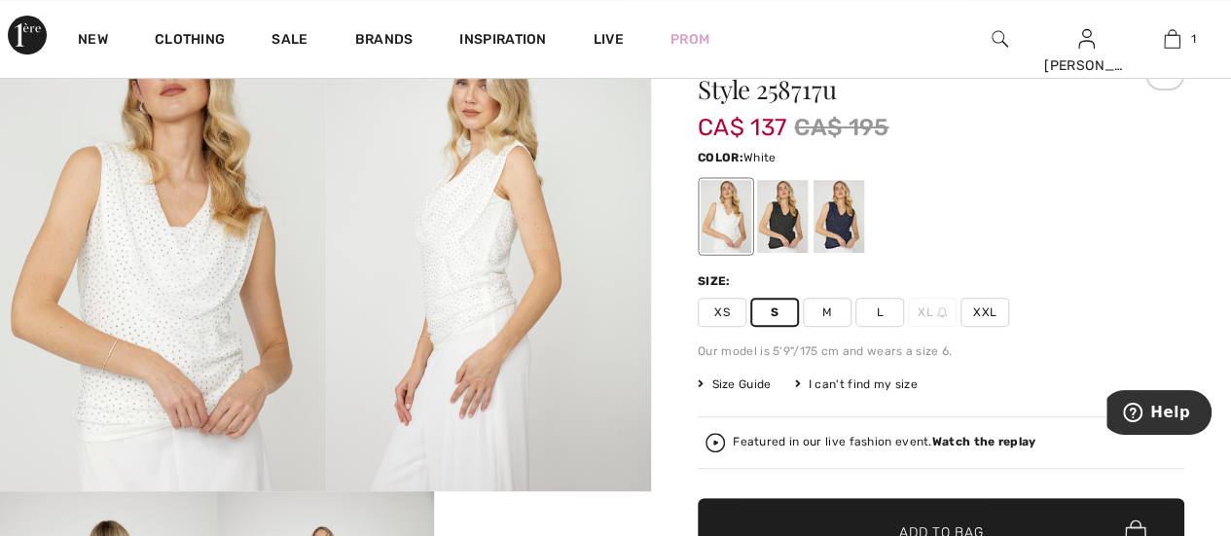
click at [498, 228] on img at bounding box center [489, 247] width 326 height 488
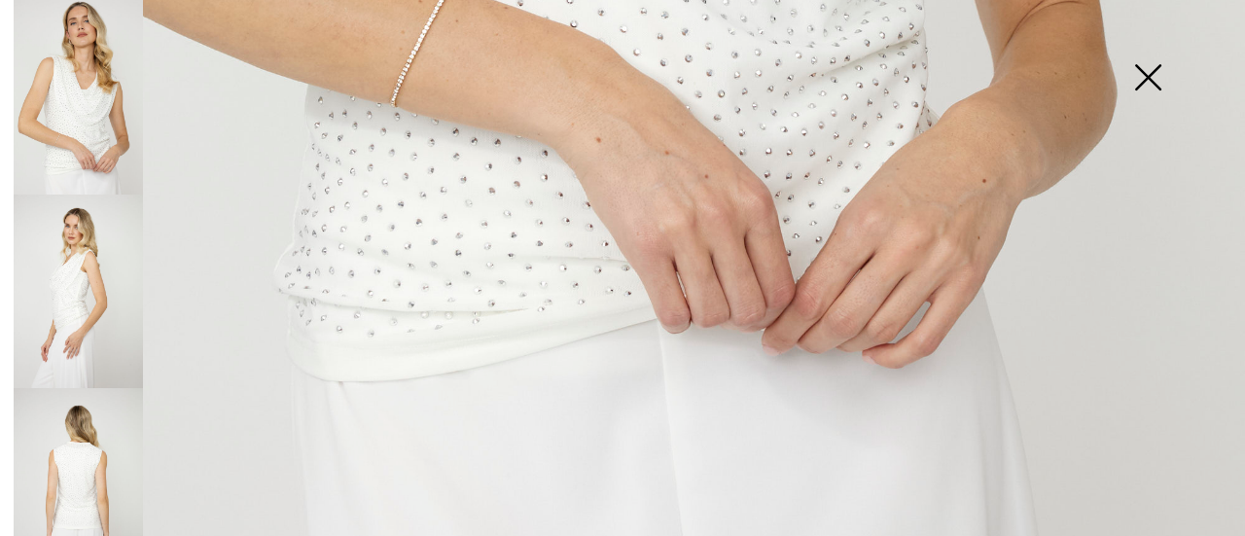
scroll to position [1309, 0]
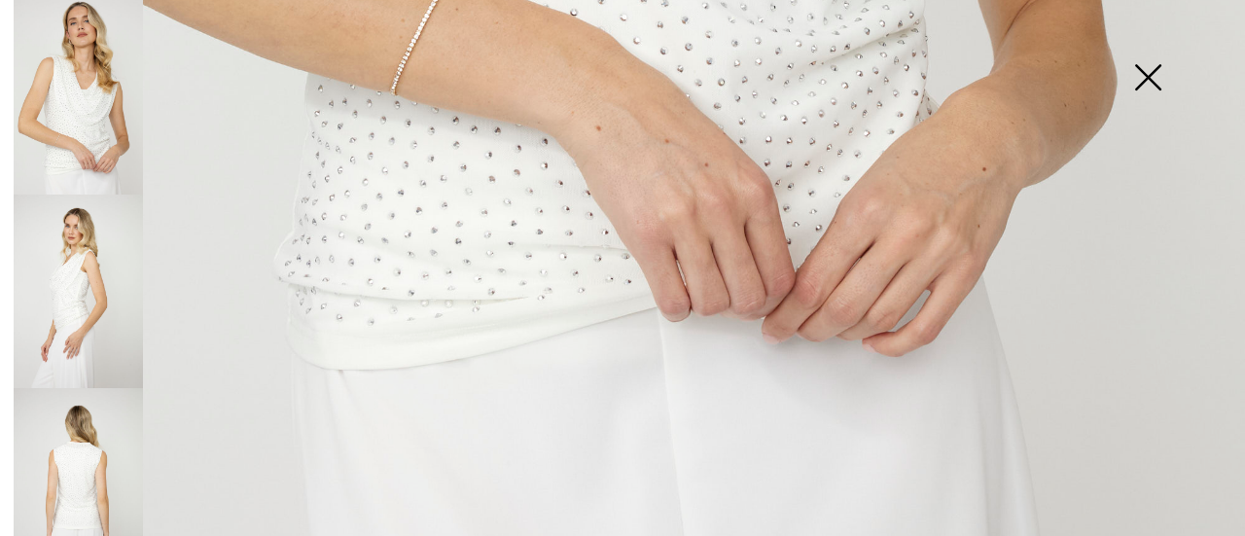
click at [94, 496] on img at bounding box center [78, 485] width 129 height 195
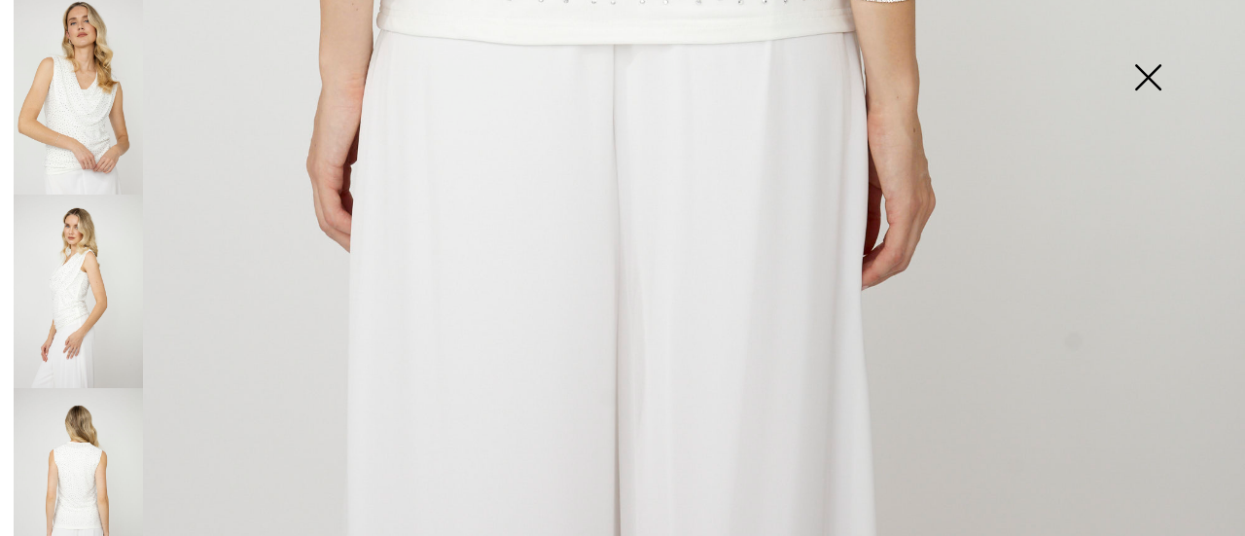
click at [1155, 79] on img at bounding box center [1147, 79] width 97 height 100
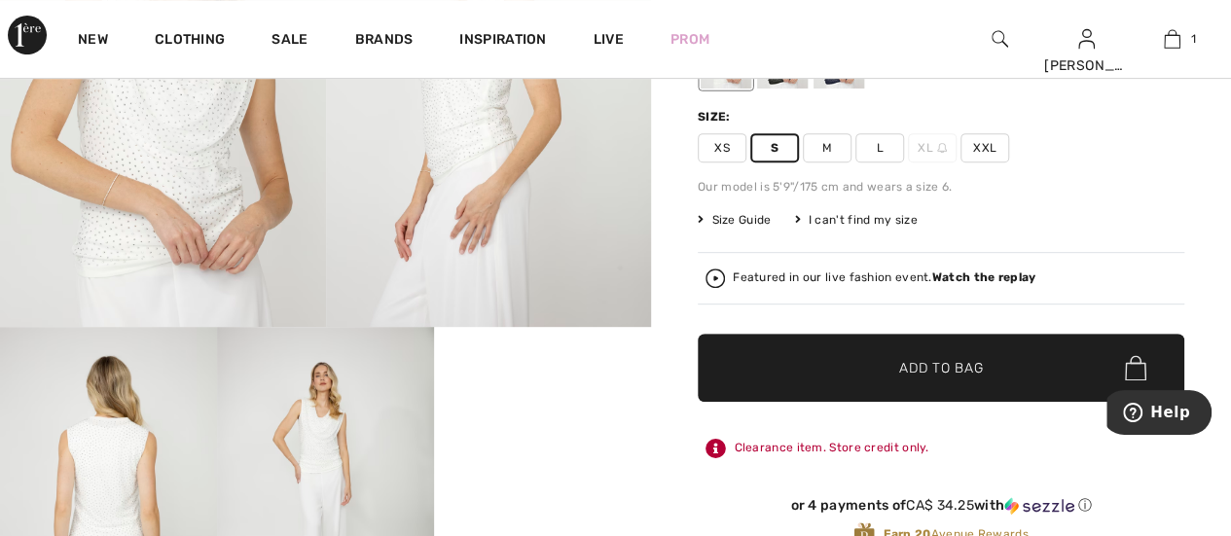
scroll to position [366, 0]
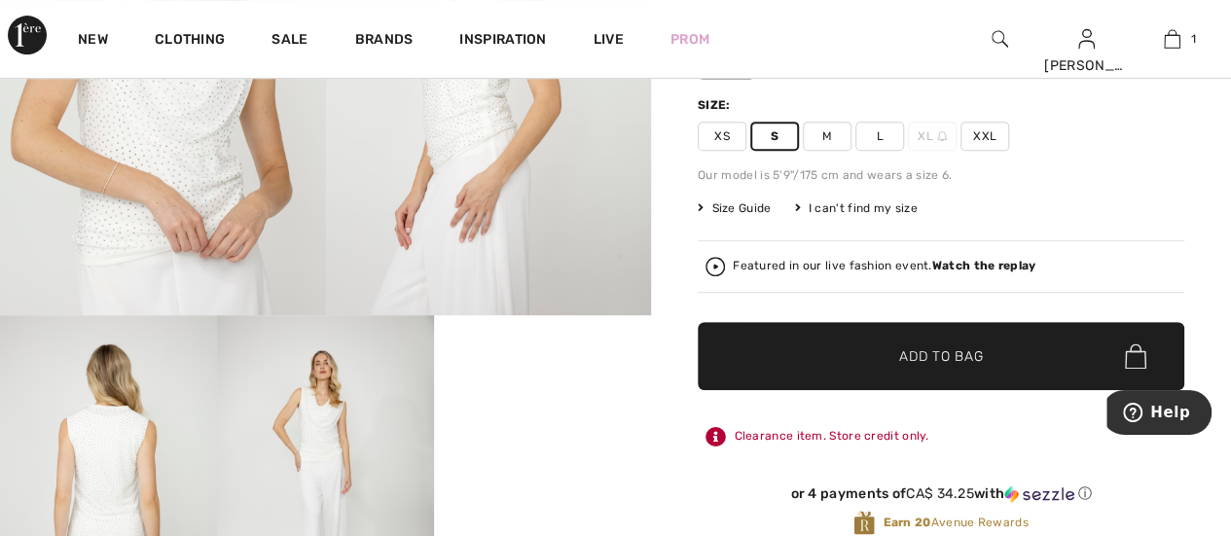
click at [986, 359] on span "✔ Added to Bag Add to Bag" at bounding box center [940, 356] width 486 height 68
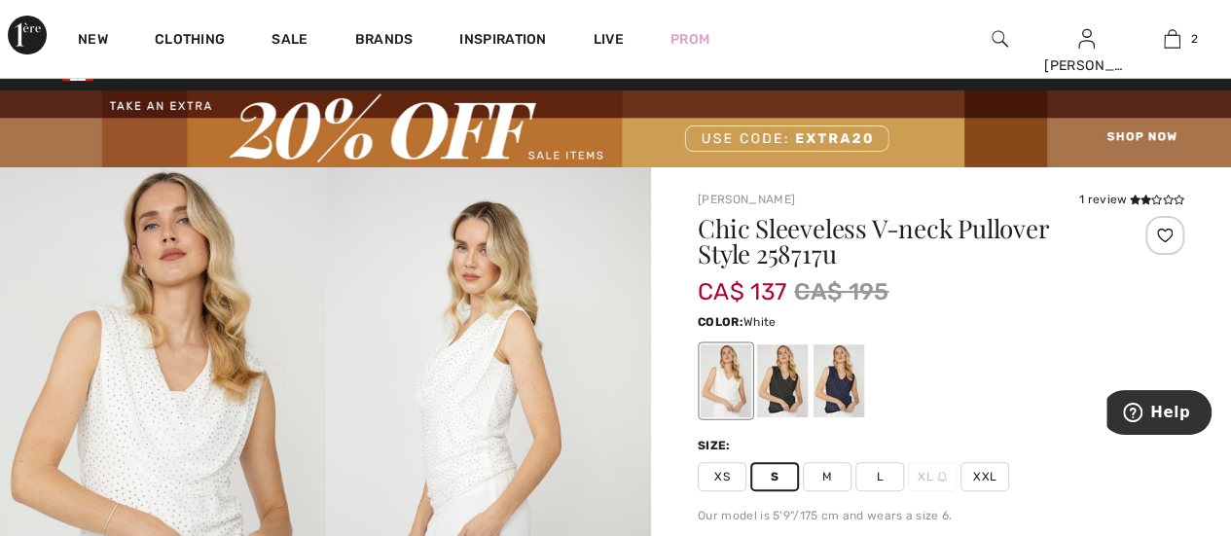
scroll to position [0, 0]
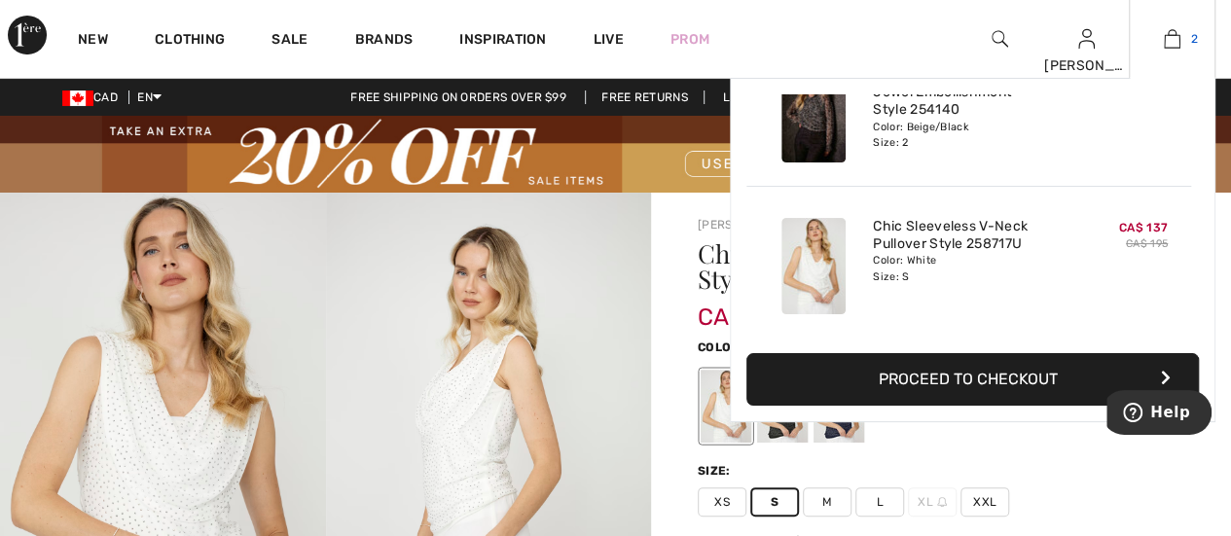
click at [1164, 40] on img at bounding box center [1171, 38] width 17 height 23
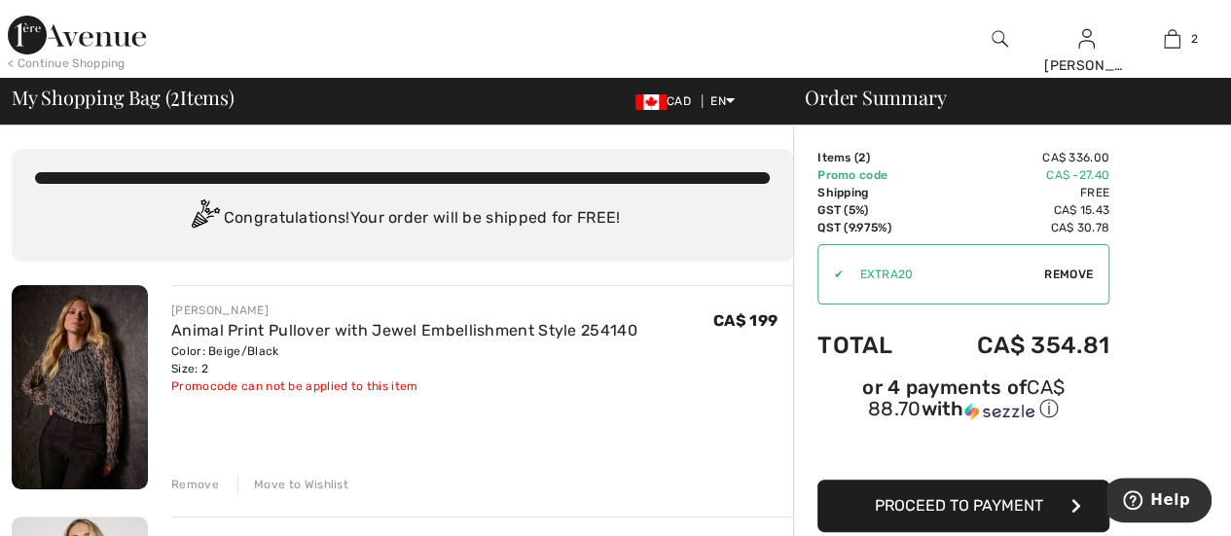
click at [203, 478] on div "Remove" at bounding box center [195, 485] width 48 height 18
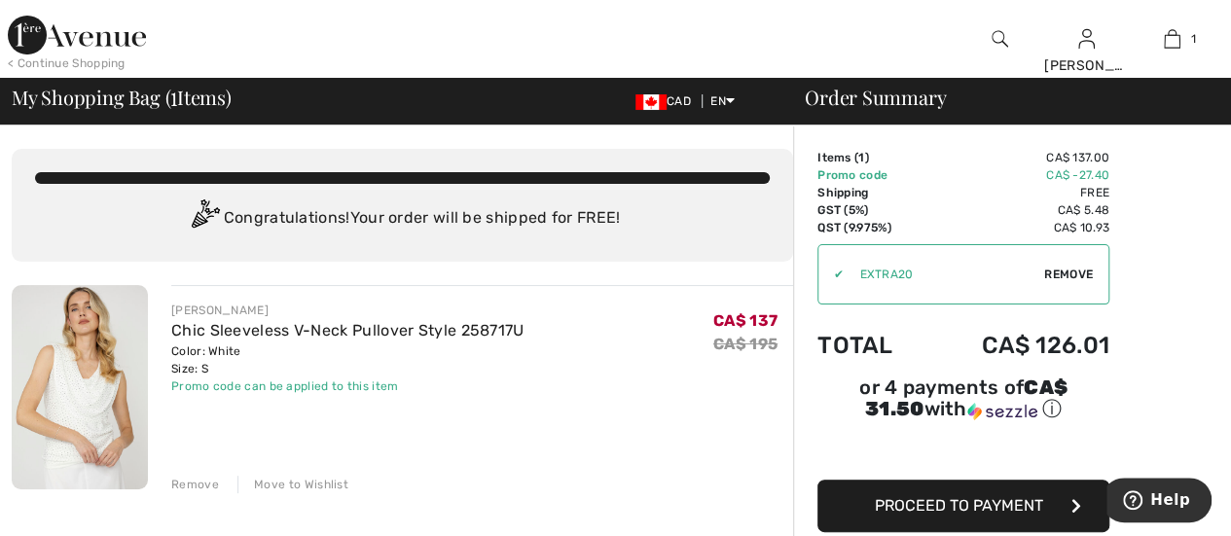
click at [1010, 496] on span "Proceed to Payment" at bounding box center [959, 505] width 168 height 18
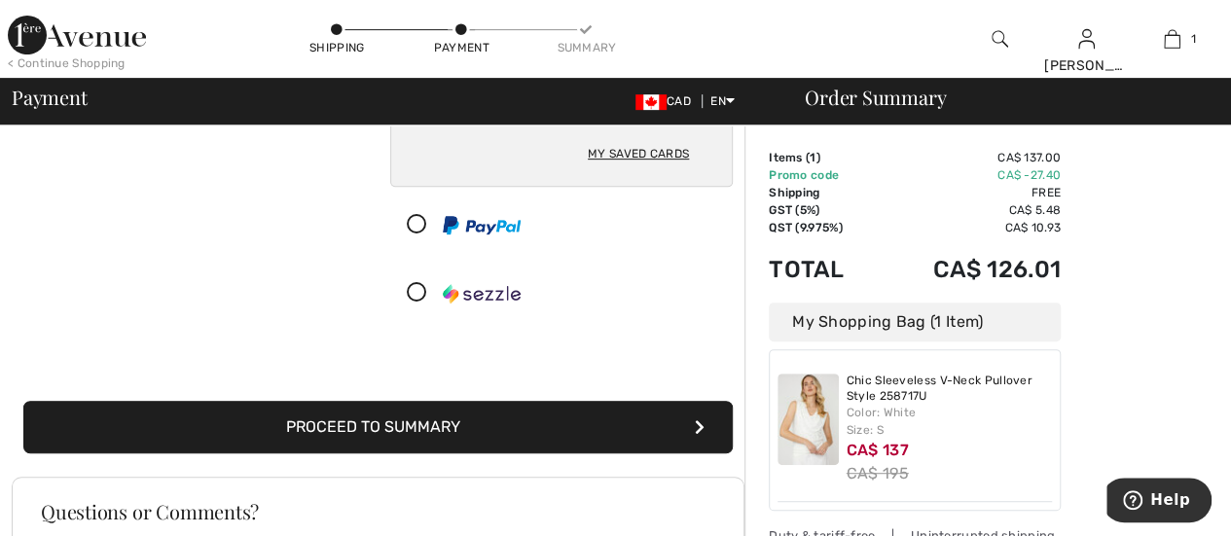
scroll to position [364, 0]
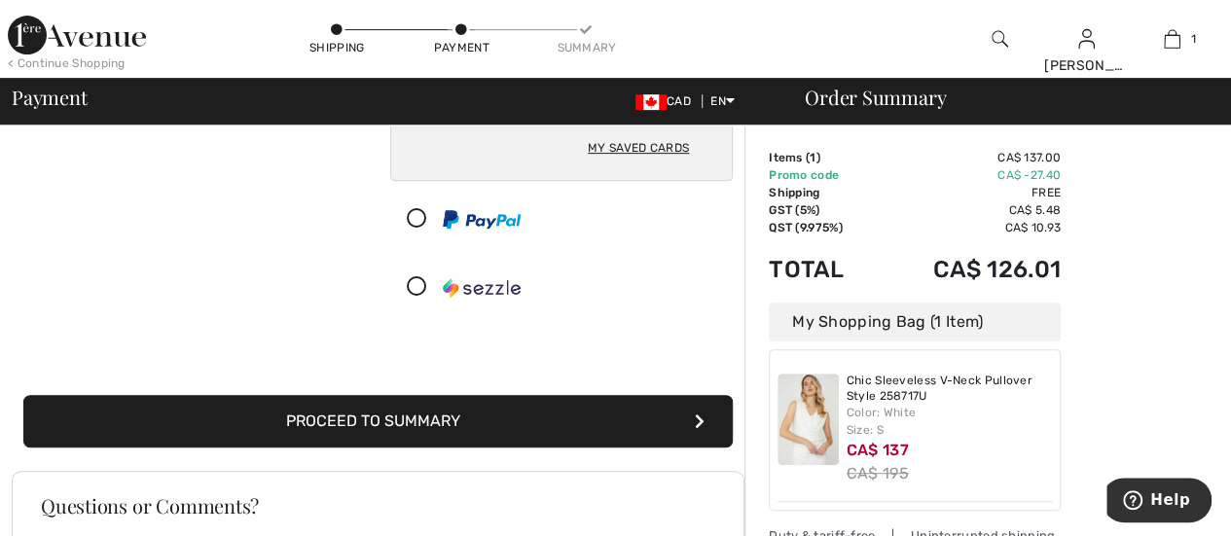
click at [587, 406] on button "Proceed to Summary" at bounding box center [377, 421] width 709 height 53
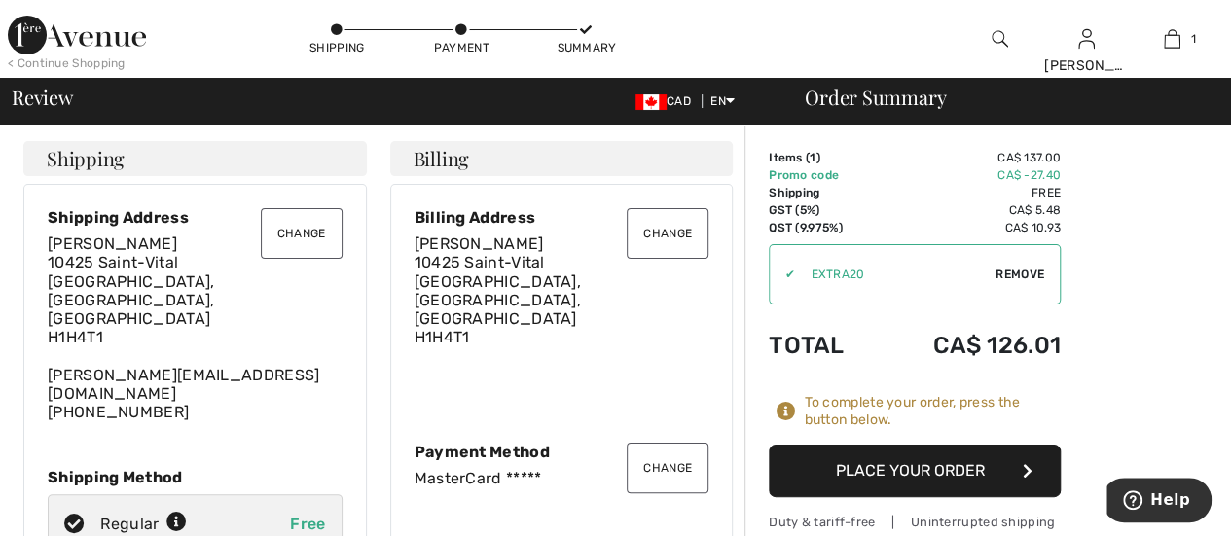
click at [986, 462] on button "Place Your Order" at bounding box center [914, 471] width 292 height 53
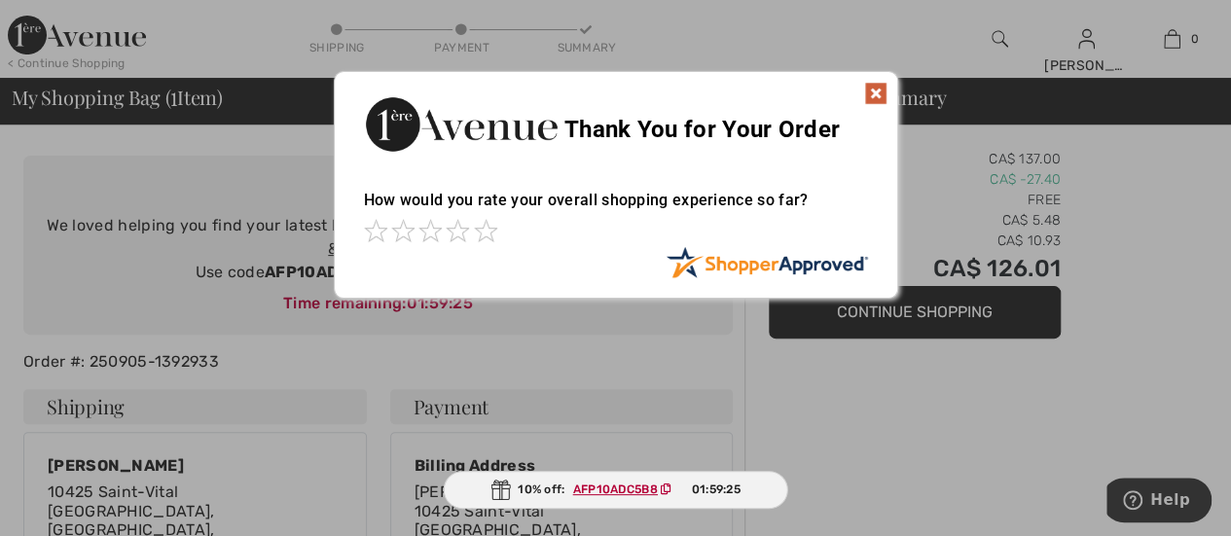
scroll to position [95, 0]
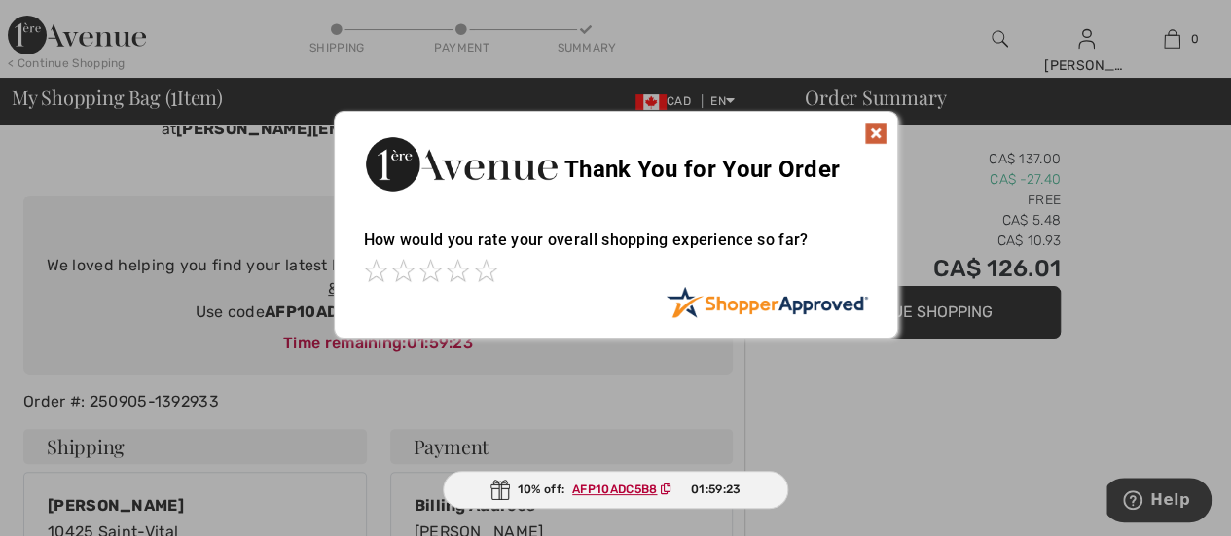
click at [881, 135] on img at bounding box center [875, 133] width 23 height 23
